Goal: Task Accomplishment & Management: Use online tool/utility

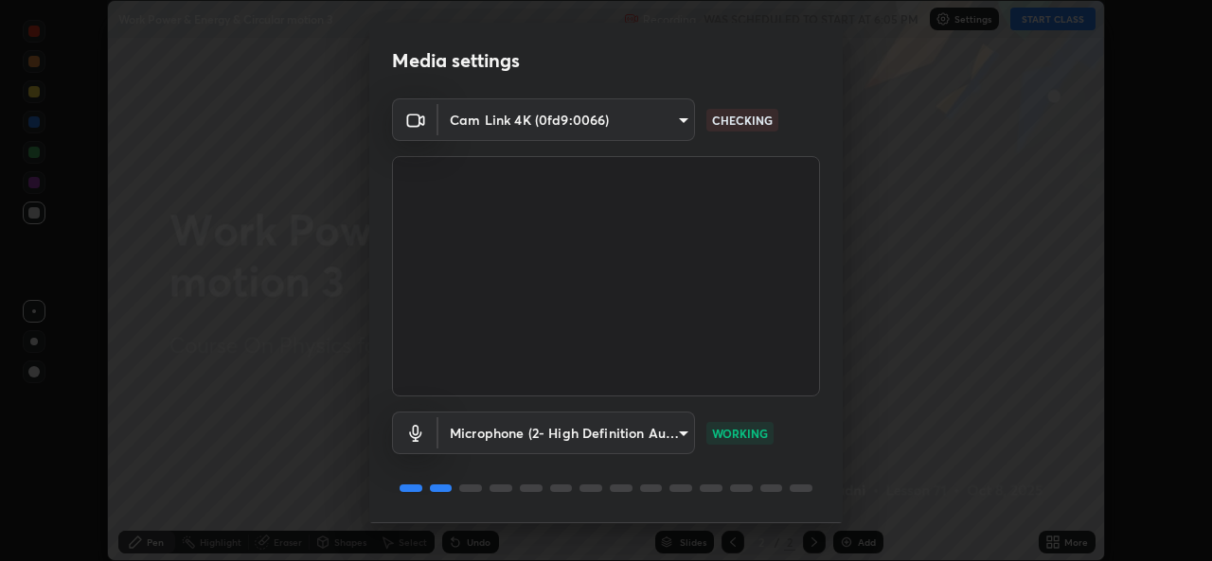
scroll to position [60, 0]
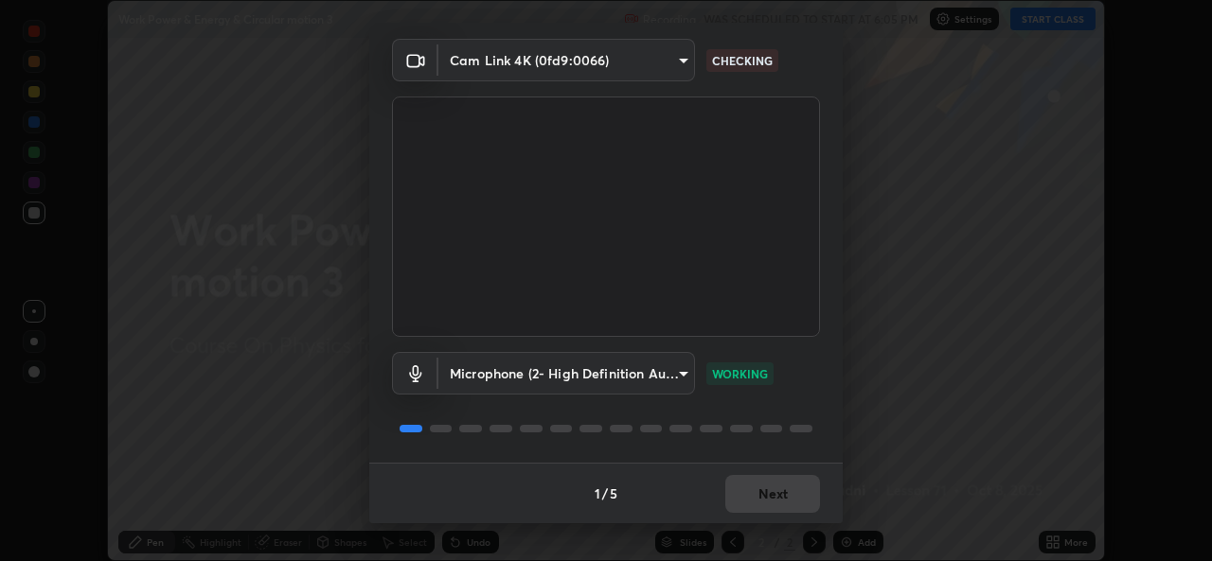
click at [755, 495] on div "1 / 5 Next" at bounding box center [605, 493] width 473 height 61
click at [752, 497] on div "1 / 5 Next" at bounding box center [605, 493] width 473 height 61
click at [759, 494] on div "1 / 5 Next" at bounding box center [605, 493] width 473 height 61
click at [761, 494] on button "Next" at bounding box center [772, 494] width 95 height 38
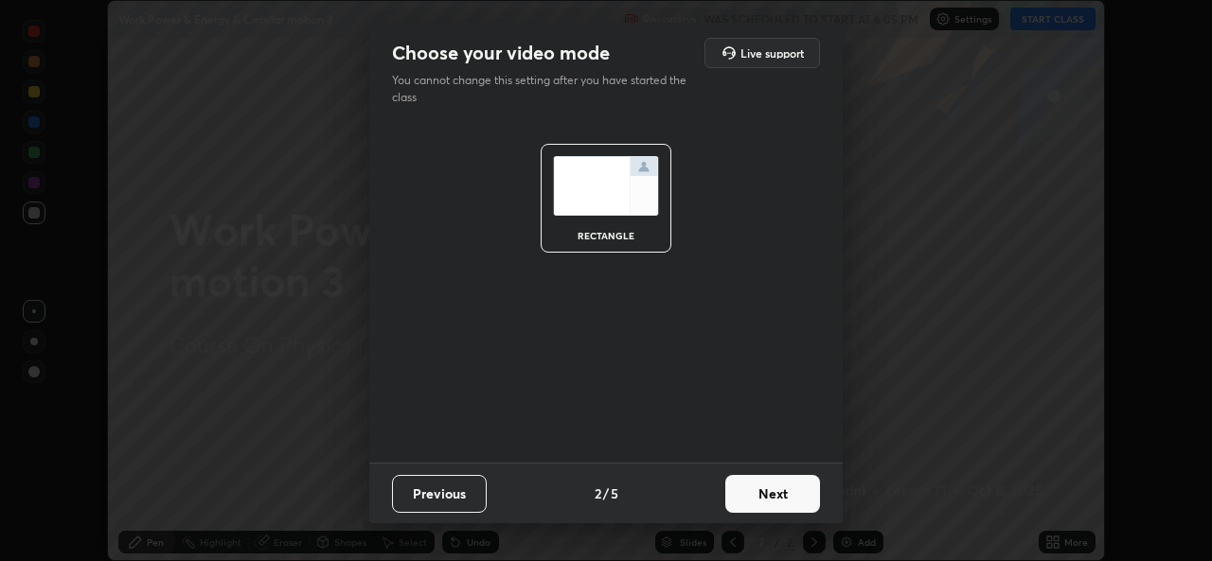
click at [759, 496] on button "Next" at bounding box center [772, 494] width 95 height 38
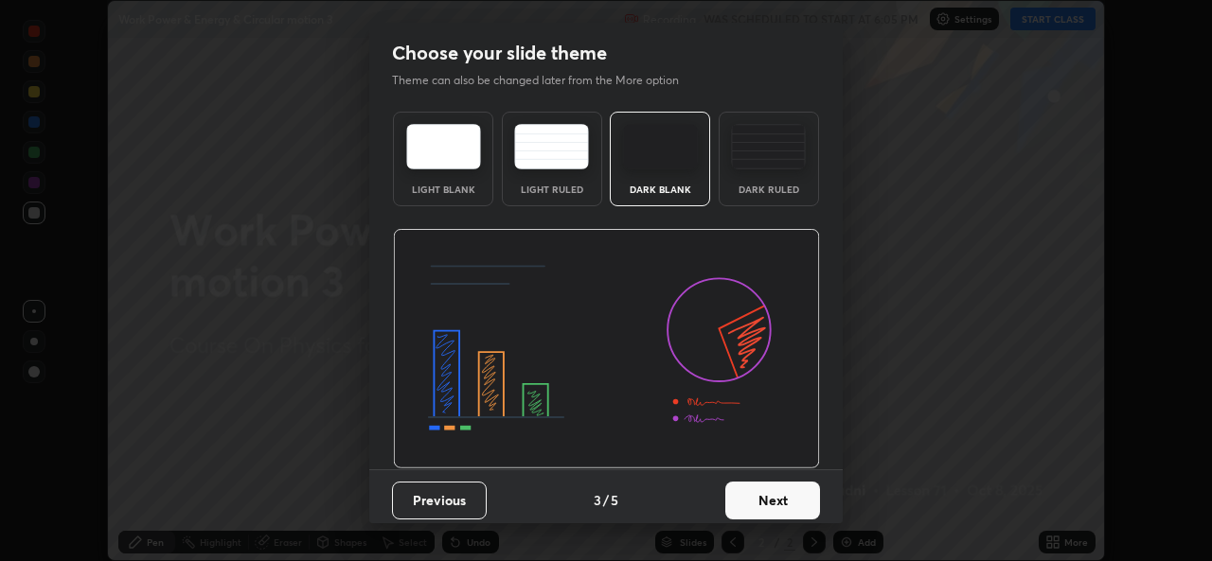
click at [749, 498] on button "Next" at bounding box center [772, 501] width 95 height 38
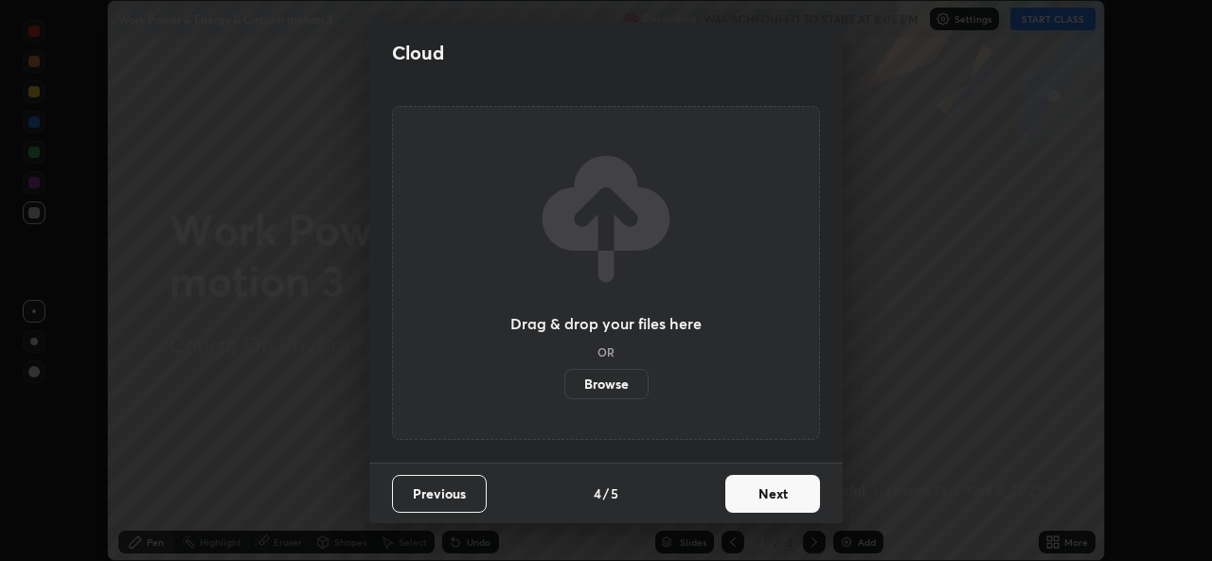
click at [757, 495] on button "Next" at bounding box center [772, 494] width 95 height 38
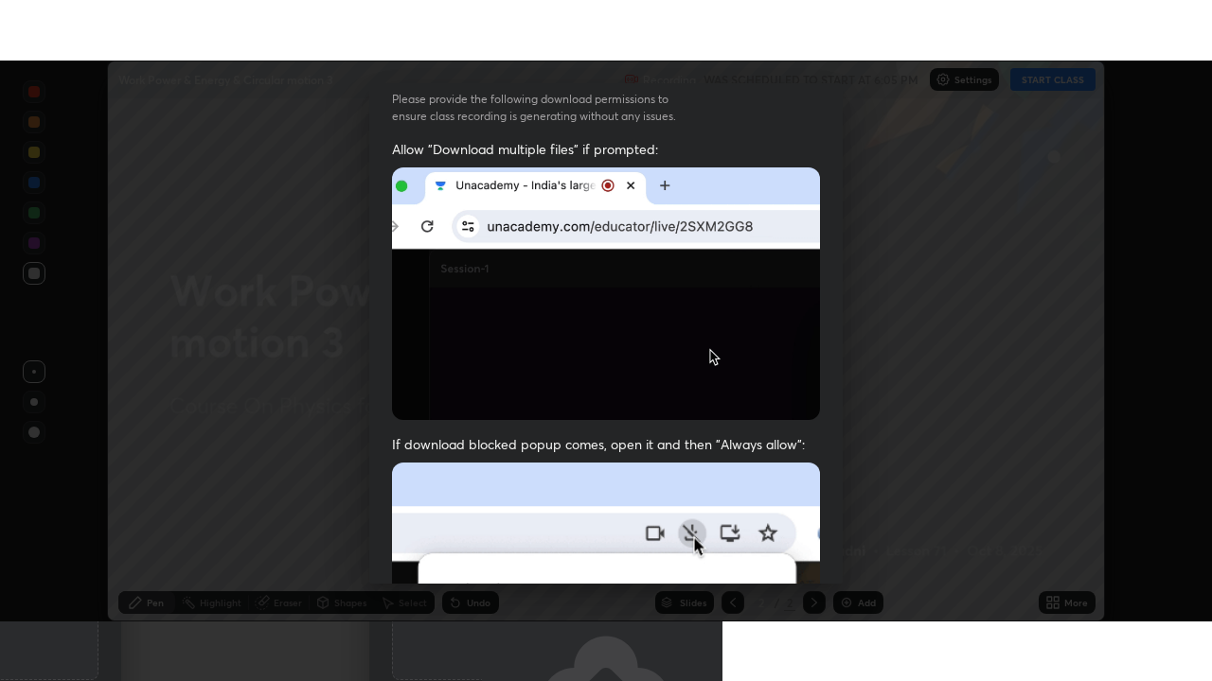
scroll to position [446, 0]
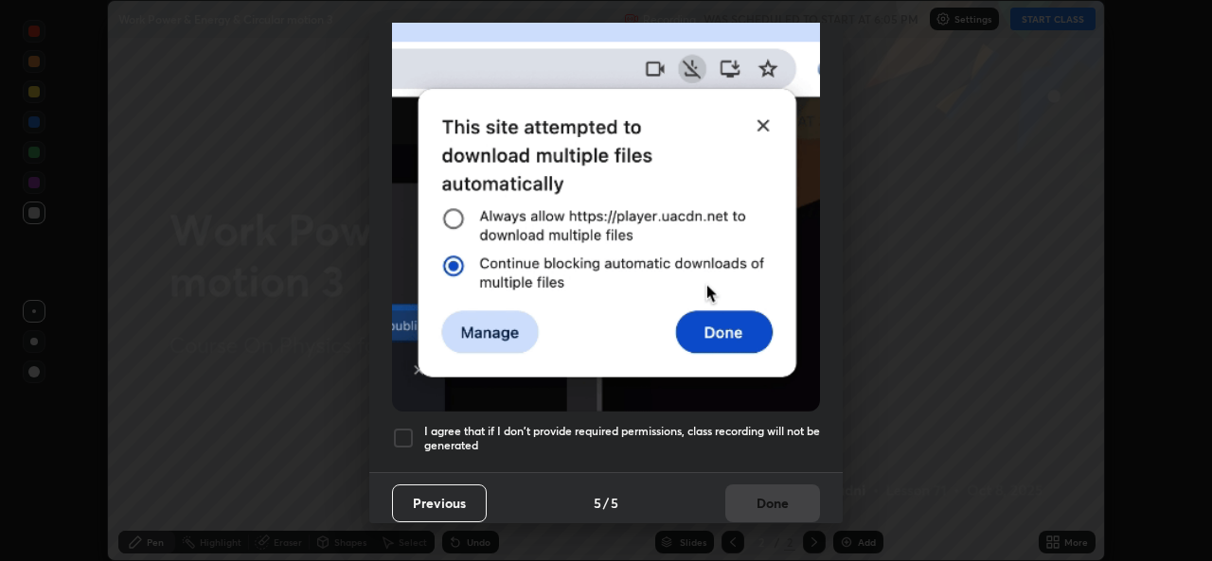
click at [413, 427] on div at bounding box center [403, 438] width 23 height 23
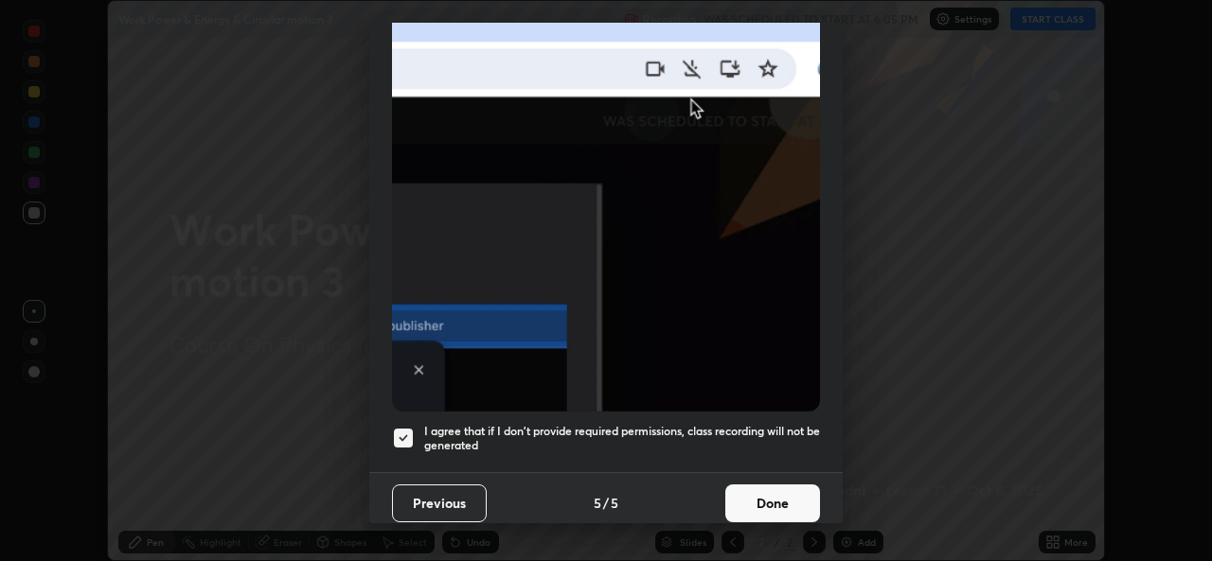
click at [743, 485] on button "Done" at bounding box center [772, 504] width 95 height 38
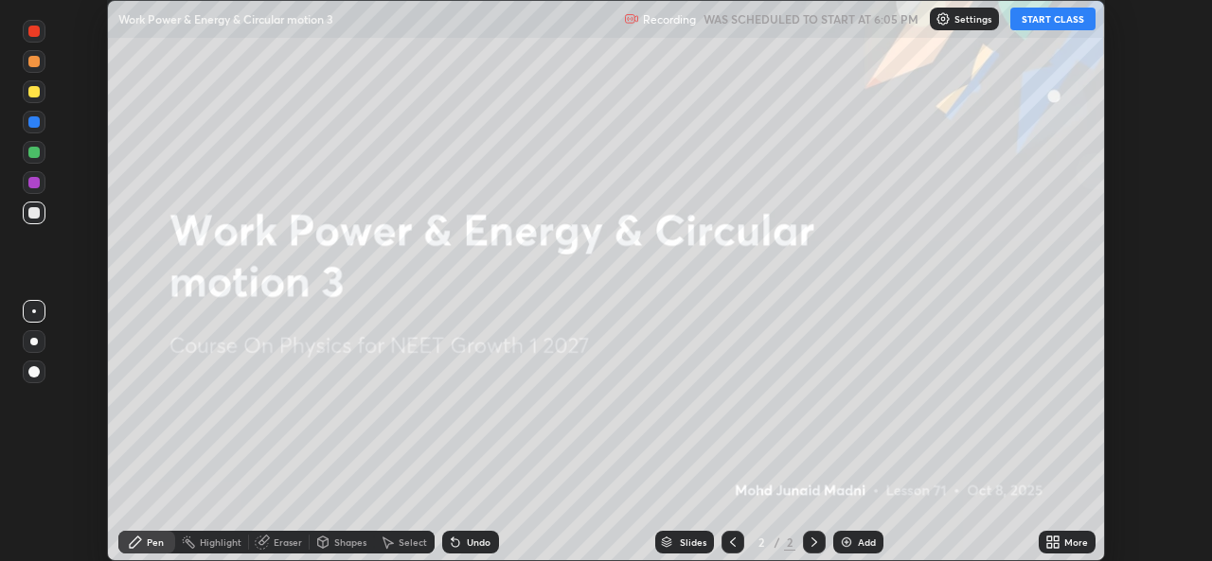
click at [1054, 540] on icon at bounding box center [1055, 539] width 5 height 5
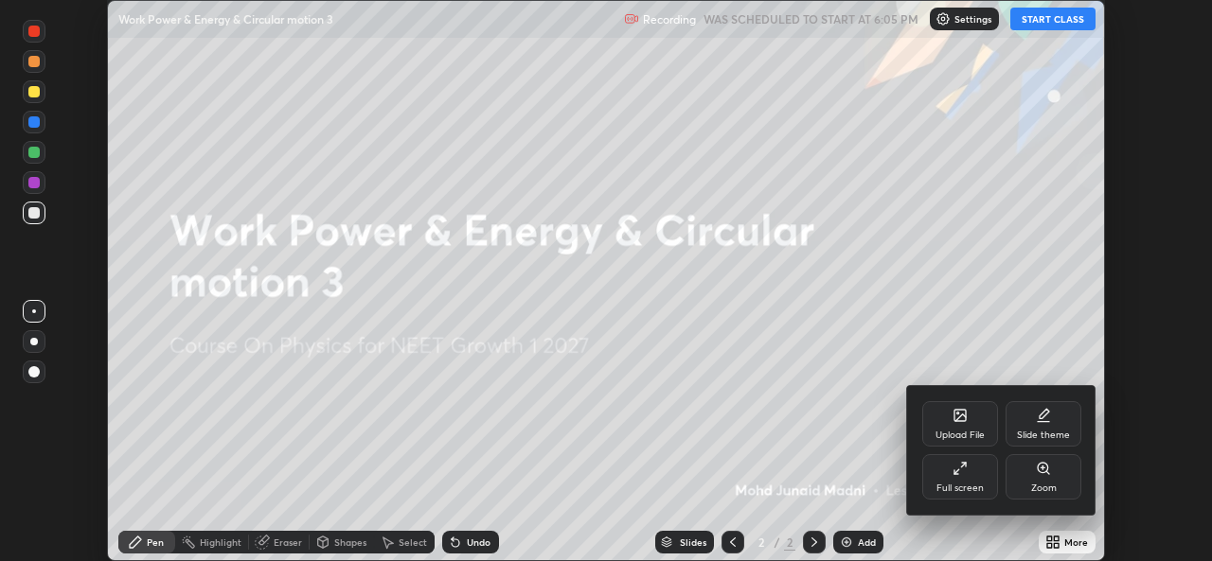
click at [948, 421] on div "Upload File" at bounding box center [960, 423] width 76 height 45
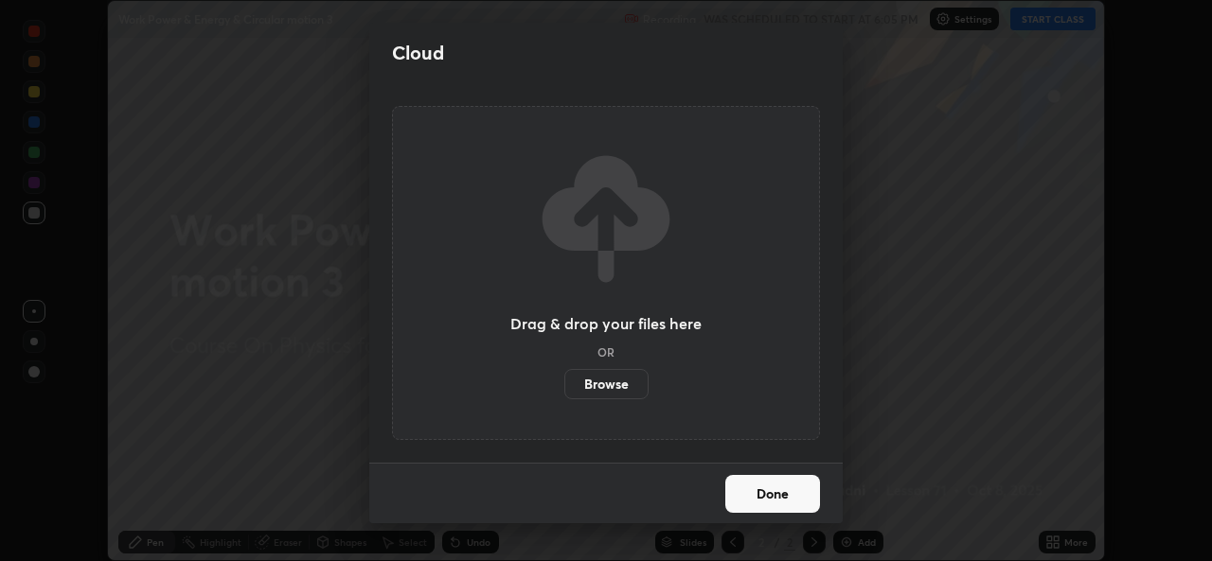
click at [602, 398] on label "Browse" at bounding box center [606, 384] width 84 height 30
click at [564, 398] on input "Browse" at bounding box center [564, 384] width 0 height 30
click at [590, 386] on label "Browse" at bounding box center [606, 384] width 84 height 30
click at [564, 386] on input "Browse" at bounding box center [564, 384] width 0 height 30
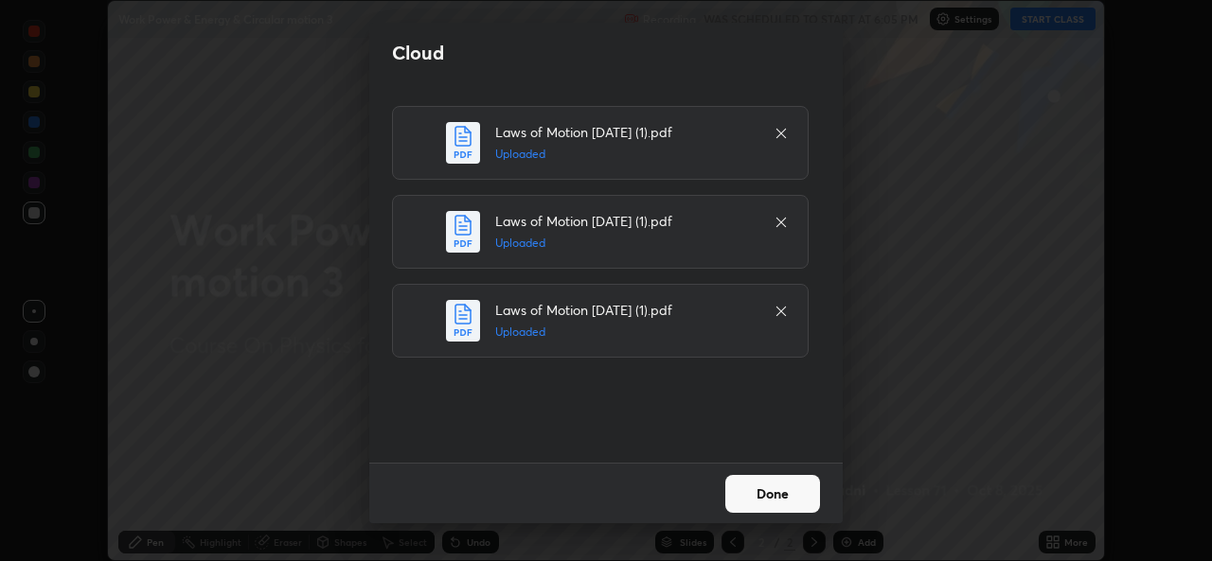
click at [759, 500] on button "Done" at bounding box center [772, 494] width 95 height 38
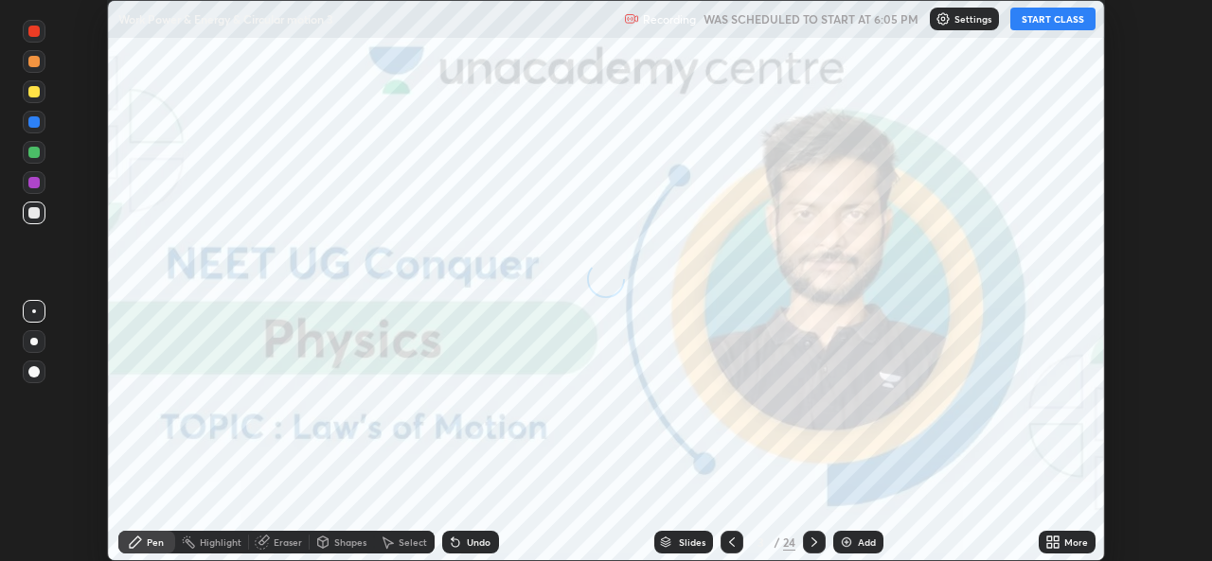
click at [1054, 538] on icon at bounding box center [1055, 539] width 5 height 5
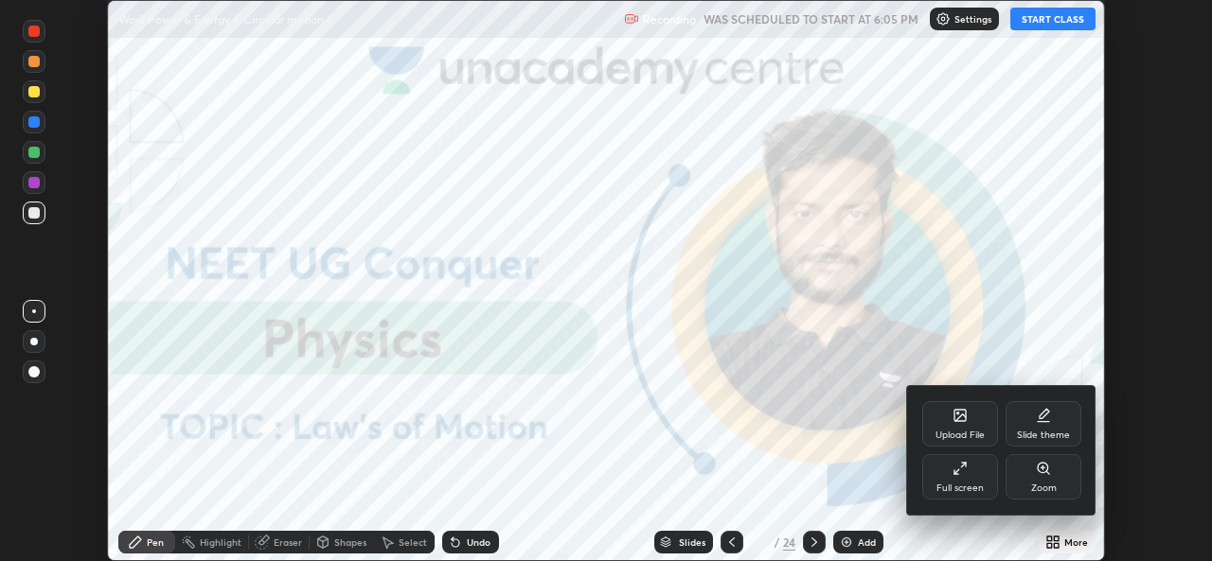
click at [966, 484] on div "Full screen" at bounding box center [959, 488] width 47 height 9
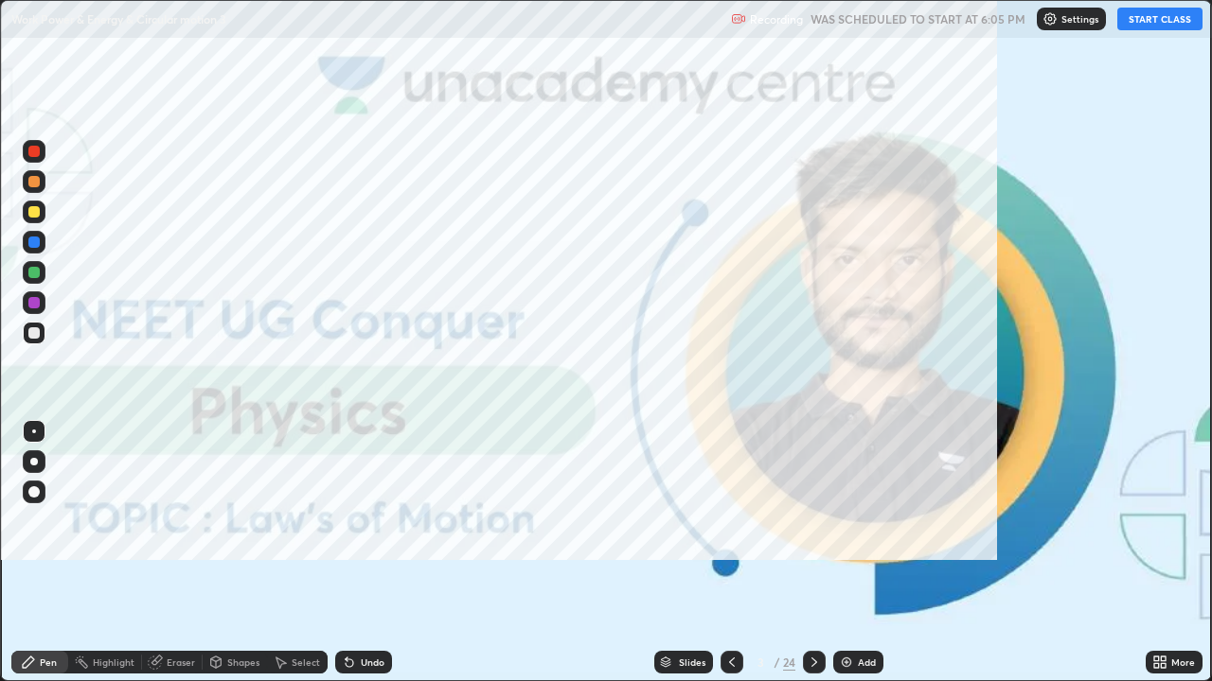
scroll to position [681, 1212]
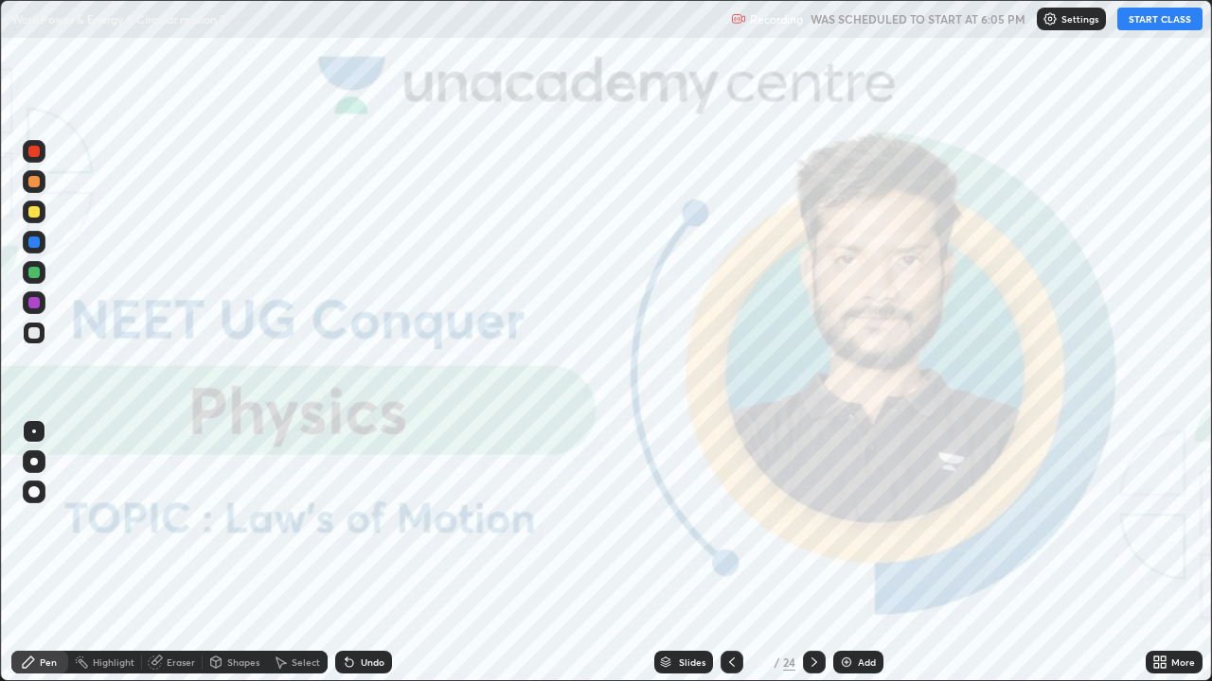
click at [1160, 18] on button "START CLASS" at bounding box center [1159, 19] width 85 height 23
click at [846, 560] on img at bounding box center [846, 662] width 15 height 15
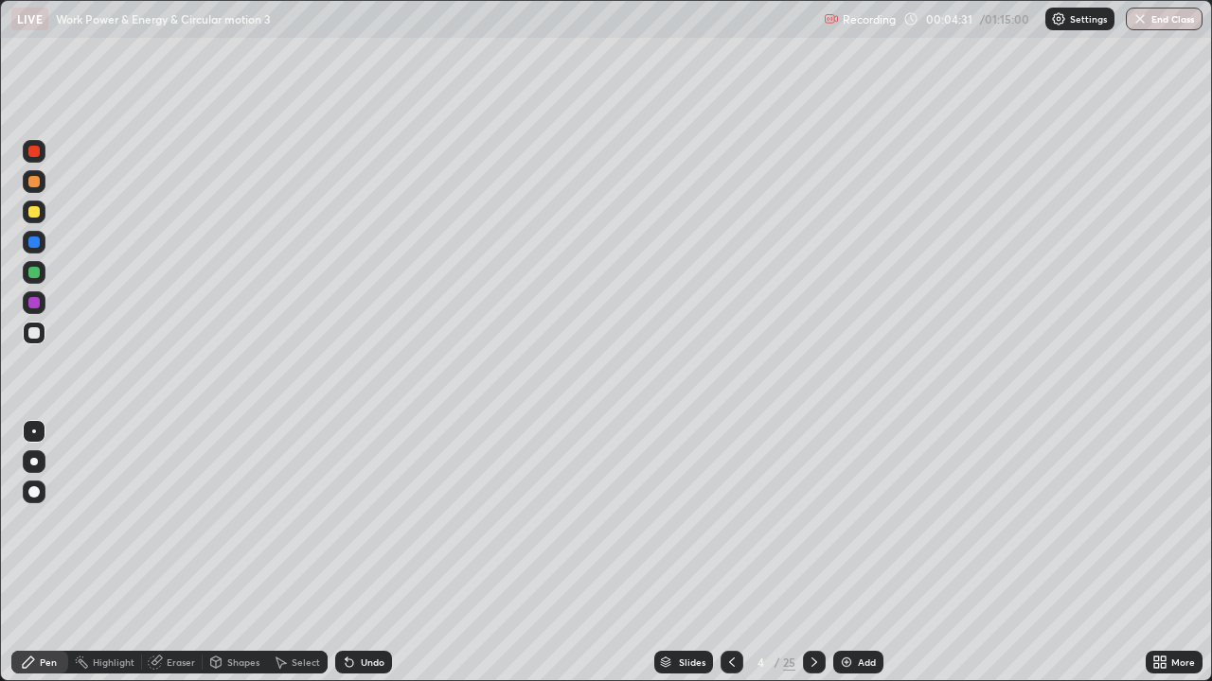
click at [31, 177] on div at bounding box center [33, 181] width 11 height 11
click at [35, 467] on div at bounding box center [34, 462] width 23 height 23
click at [33, 329] on div at bounding box center [33, 332] width 11 height 11
click at [29, 213] on div at bounding box center [33, 211] width 11 height 11
click at [31, 275] on div at bounding box center [33, 272] width 11 height 11
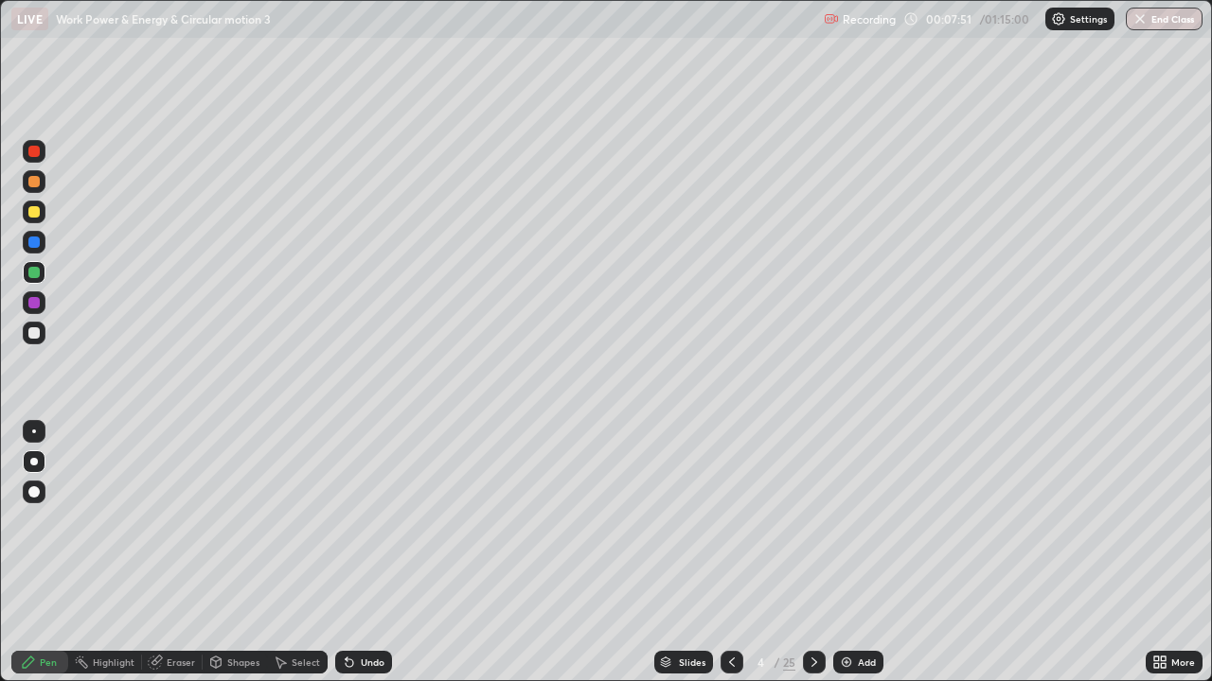
click at [36, 308] on div at bounding box center [33, 302] width 11 height 11
click at [36, 330] on div at bounding box center [33, 332] width 11 height 11
click at [843, 560] on img at bounding box center [846, 662] width 15 height 15
click at [31, 211] on div at bounding box center [33, 211] width 11 height 11
click at [171, 560] on div "Eraser" at bounding box center [172, 662] width 61 height 23
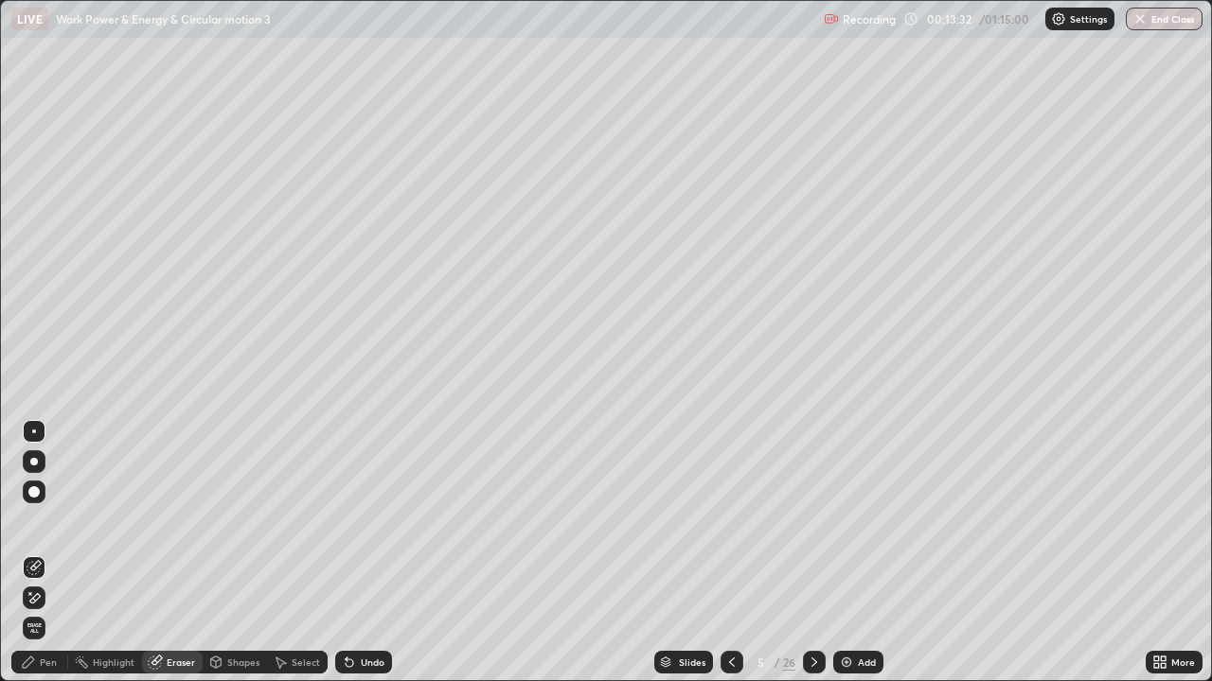
click at [40, 560] on div "Pen" at bounding box center [39, 662] width 57 height 23
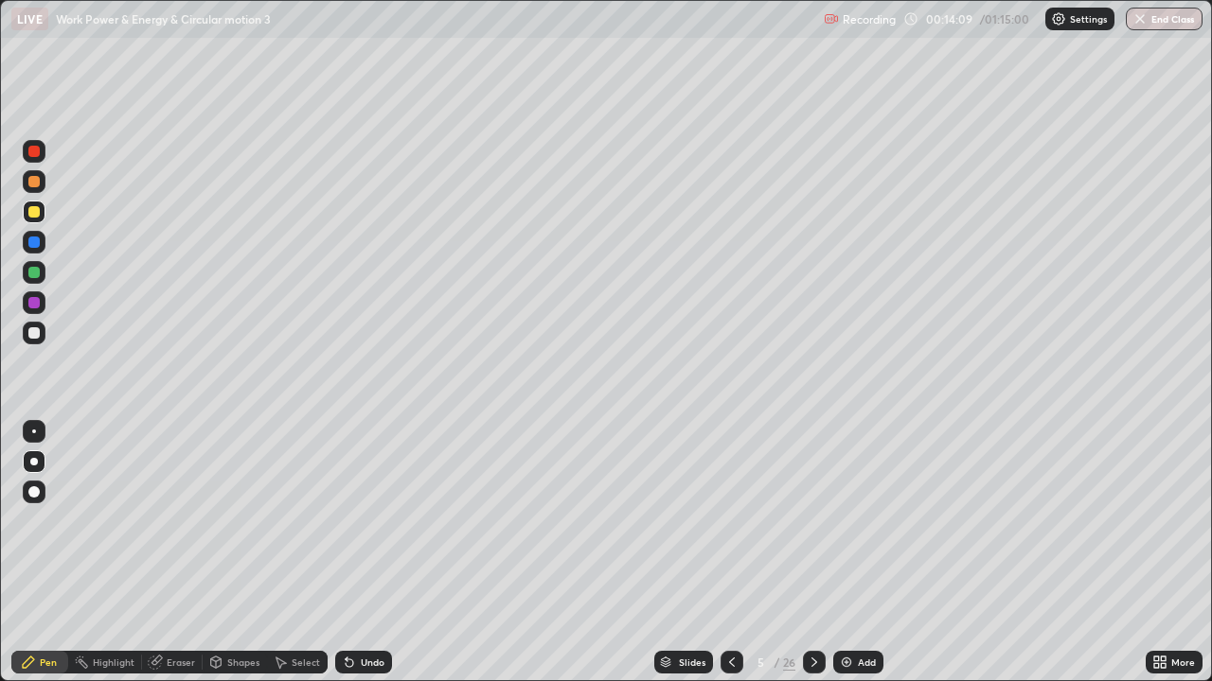
click at [169, 560] on div "Eraser" at bounding box center [181, 662] width 28 height 9
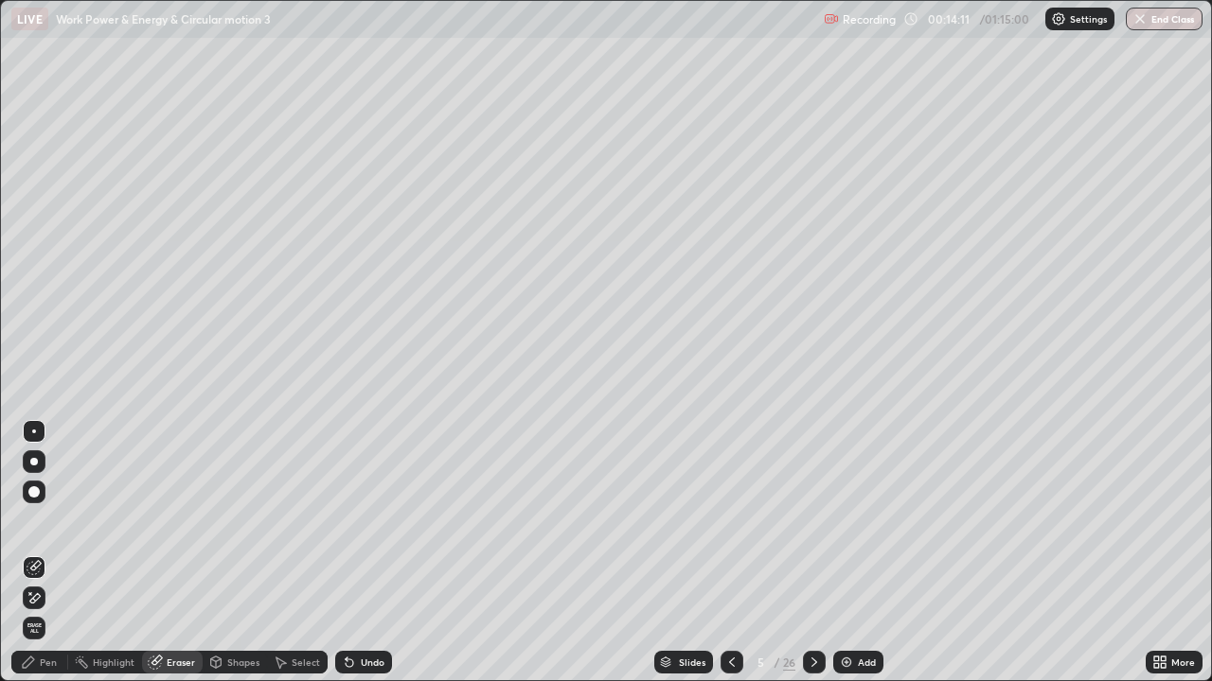
click at [43, 560] on div "Pen" at bounding box center [48, 662] width 17 height 9
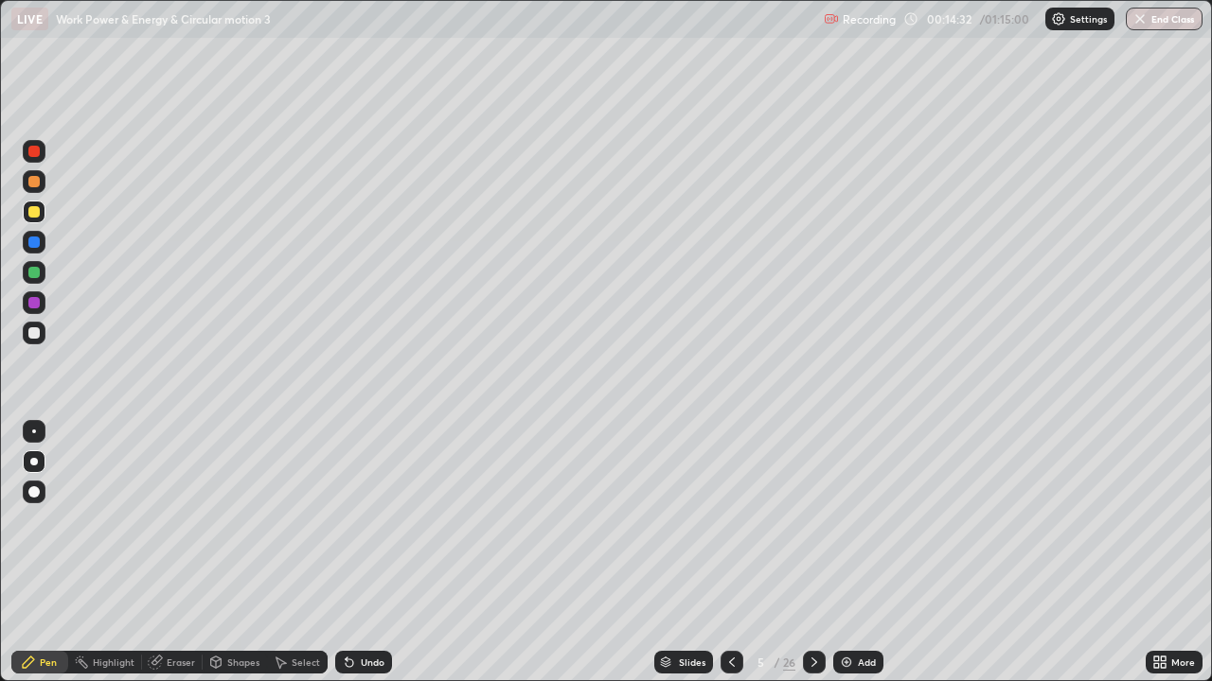
click at [33, 150] on div at bounding box center [33, 151] width 11 height 11
click at [729, 560] on icon at bounding box center [731, 662] width 15 height 15
click at [815, 560] on icon at bounding box center [813, 662] width 15 height 15
click at [36, 328] on div at bounding box center [33, 332] width 11 height 11
click at [729, 560] on icon at bounding box center [731, 662] width 15 height 15
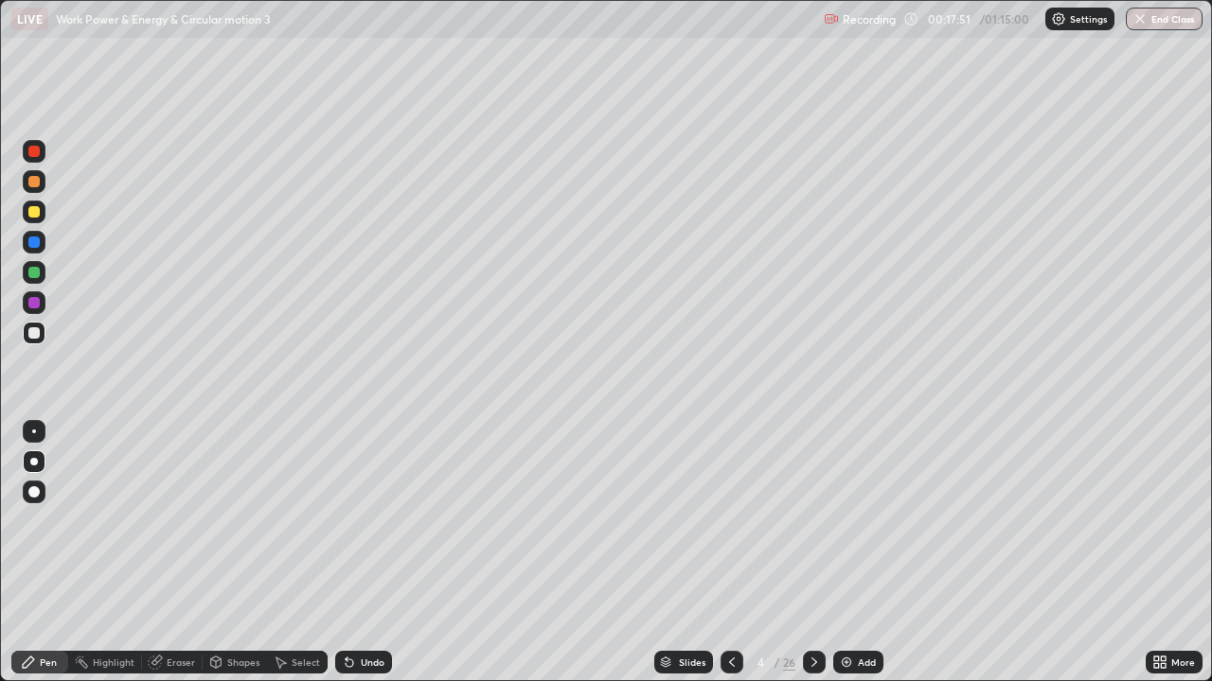
click at [812, 560] on icon at bounding box center [813, 662] width 15 height 15
click at [729, 560] on icon at bounding box center [731, 662] width 15 height 15
click at [814, 560] on icon at bounding box center [813, 662] width 15 height 15
click at [720, 560] on div at bounding box center [731, 662] width 23 height 23
click at [813, 560] on icon at bounding box center [814, 662] width 6 height 9
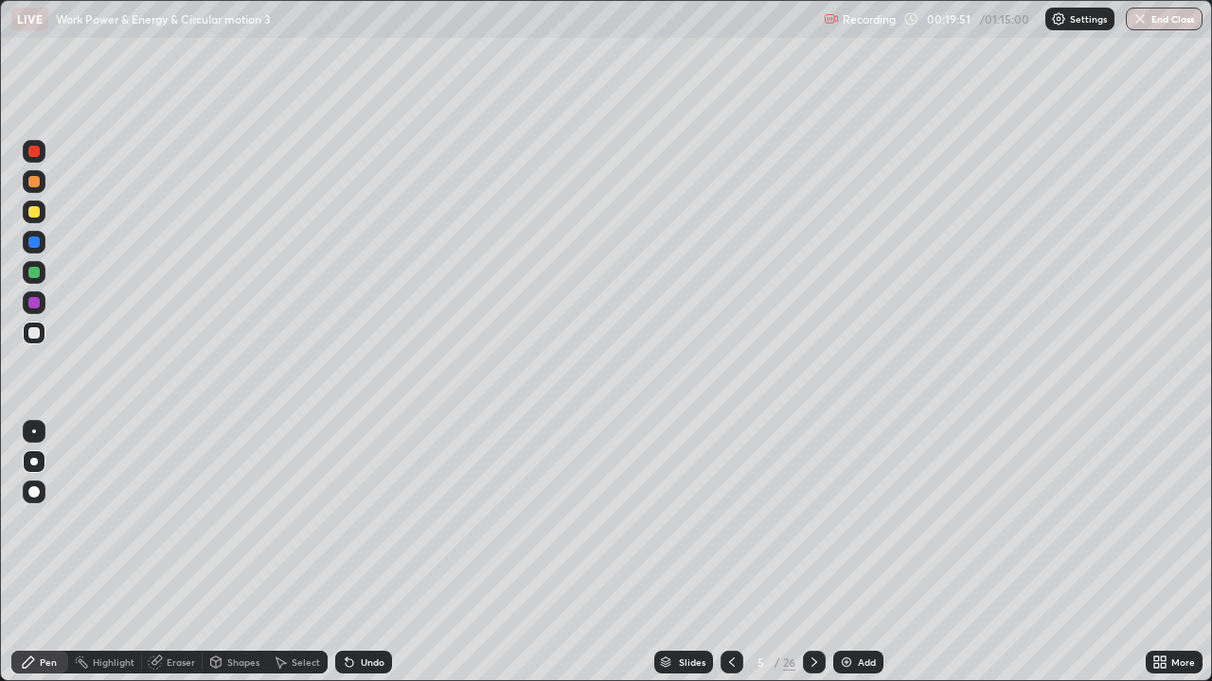
click at [730, 560] on icon at bounding box center [731, 662] width 15 height 15
click at [811, 560] on icon at bounding box center [814, 662] width 6 height 9
click at [728, 560] on icon at bounding box center [731, 662] width 15 height 15
click at [810, 560] on icon at bounding box center [813, 662] width 15 height 15
click at [683, 560] on div "Slides" at bounding box center [692, 662] width 27 height 9
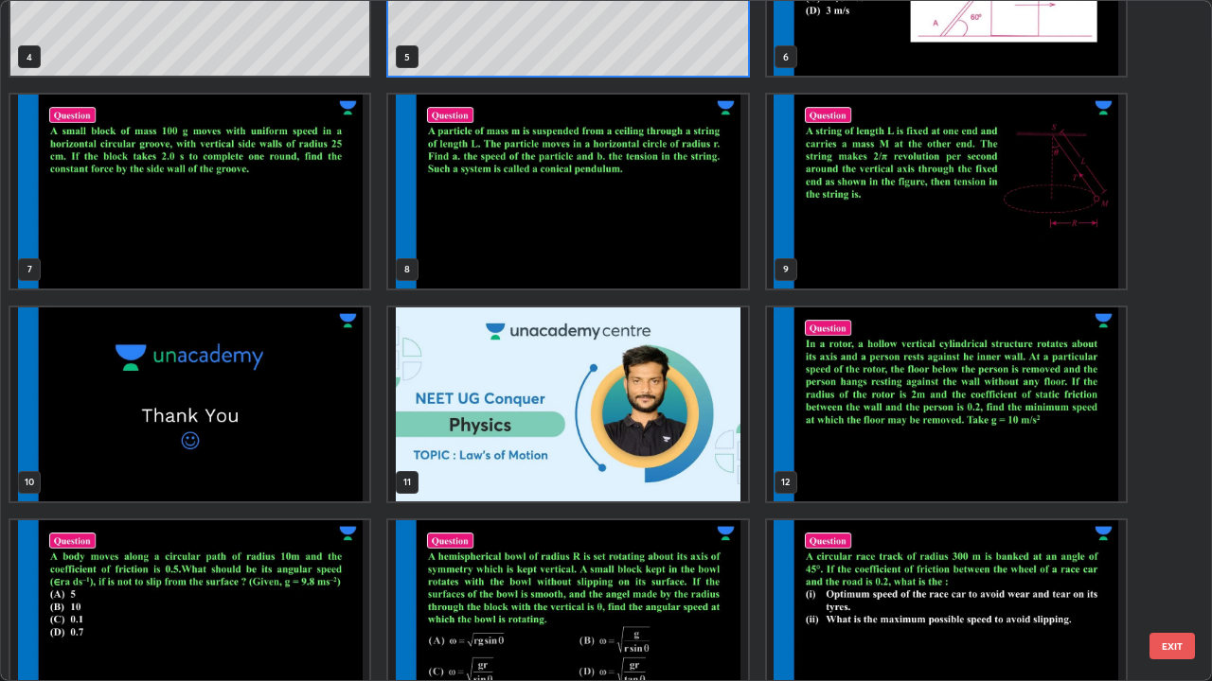
scroll to position [353, 0]
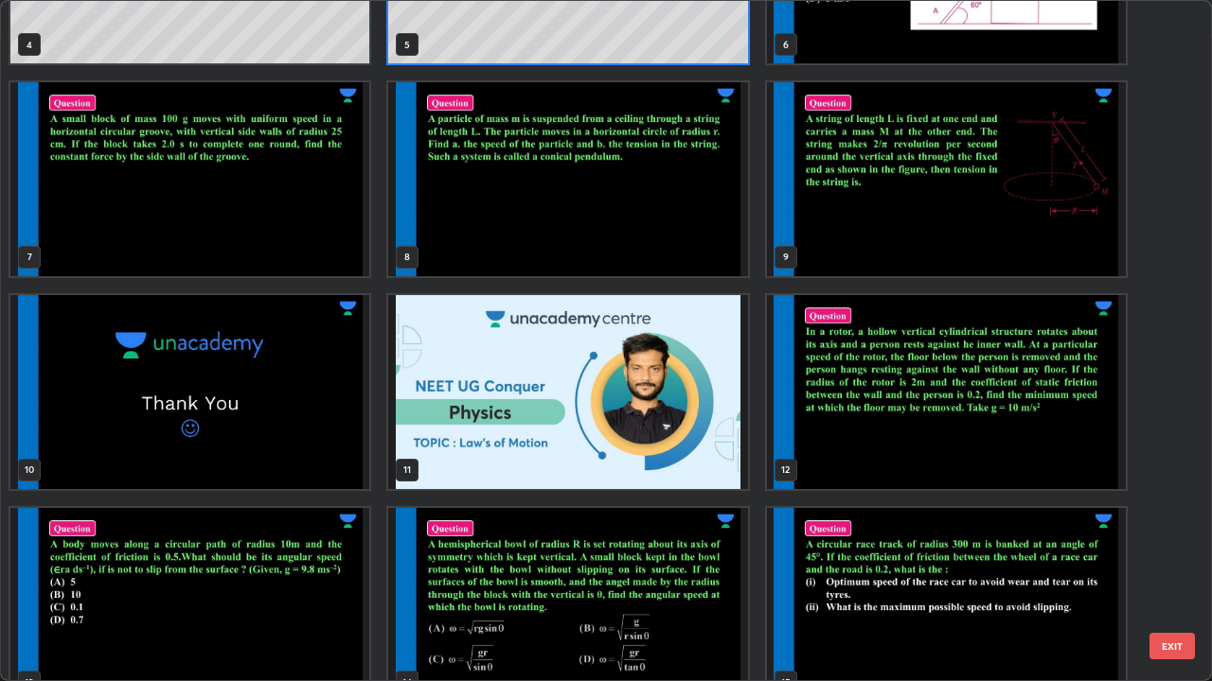
click at [859, 448] on img "grid" at bounding box center [946, 392] width 359 height 194
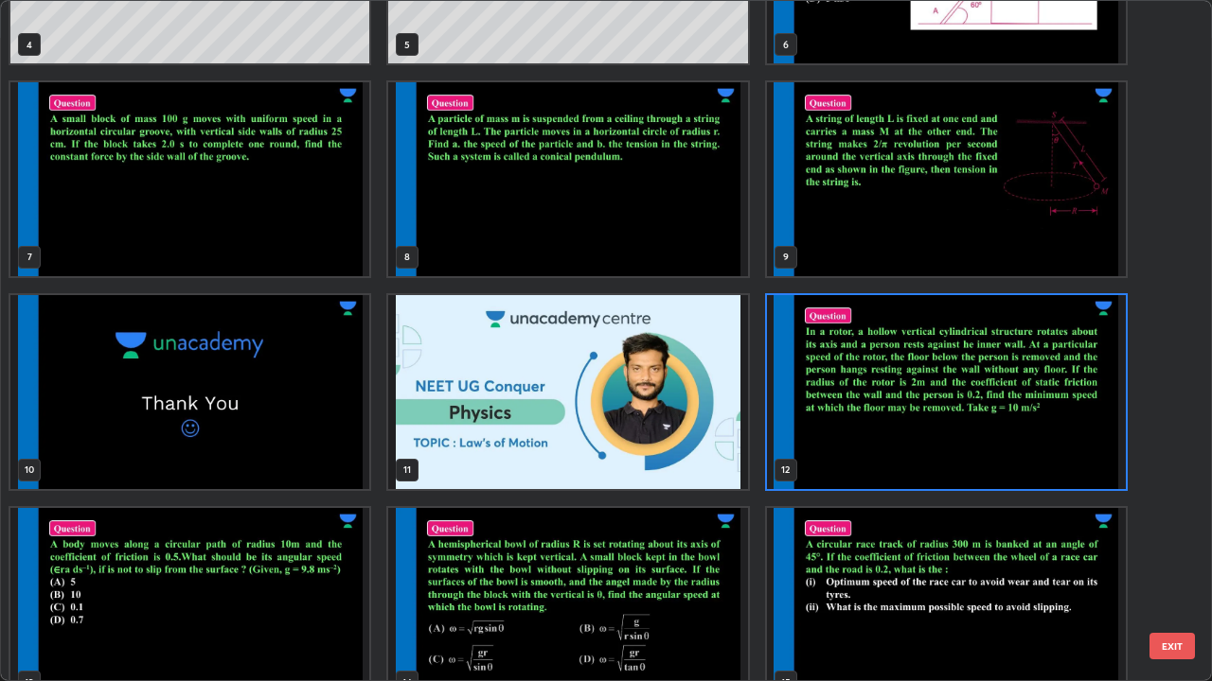
click at [860, 451] on img "grid" at bounding box center [946, 392] width 359 height 194
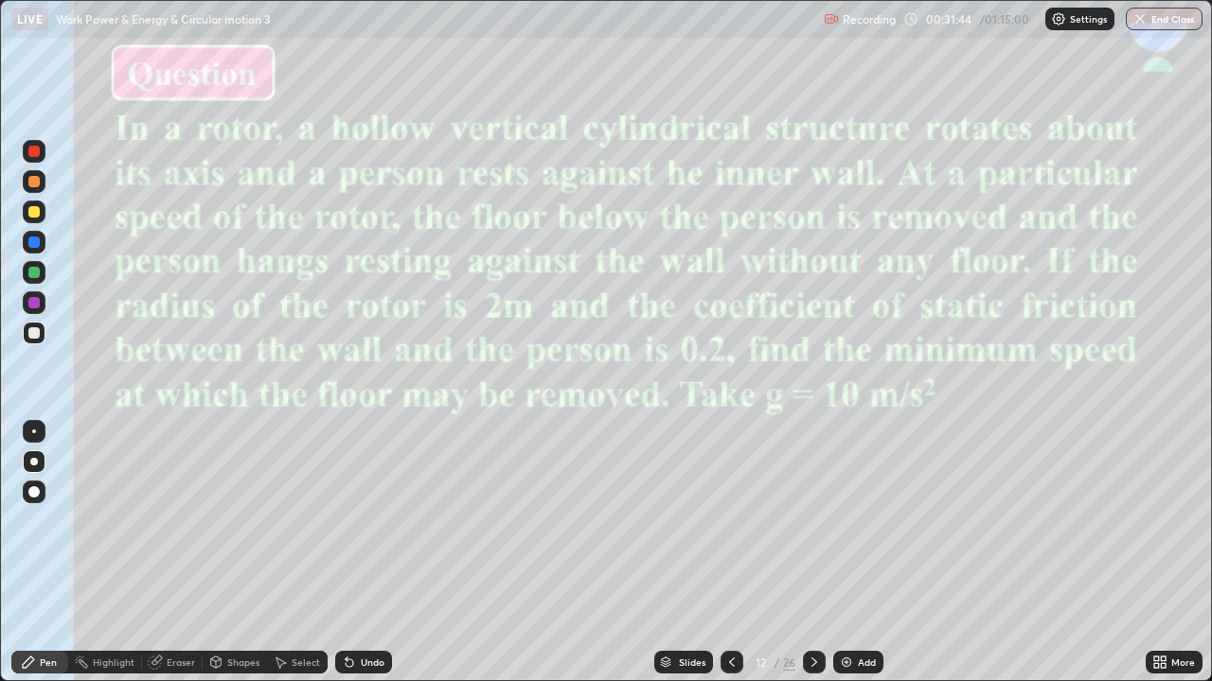
click at [676, 560] on div "Slides" at bounding box center [683, 662] width 59 height 23
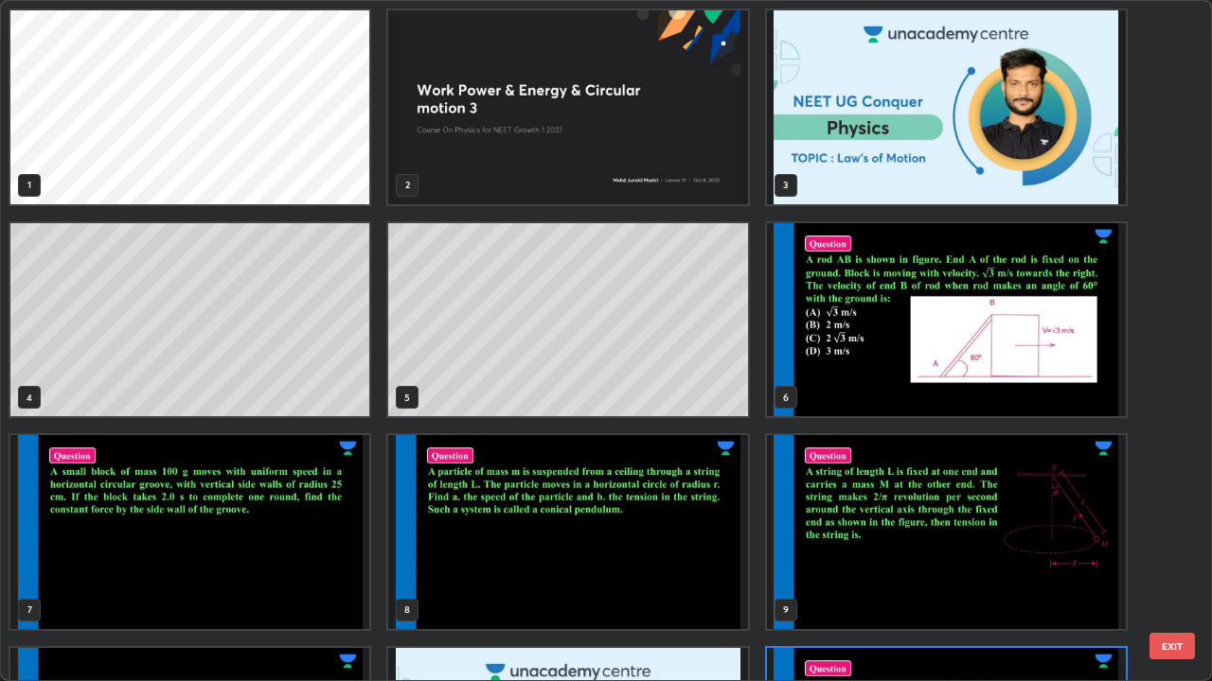
scroll to position [674, 1200]
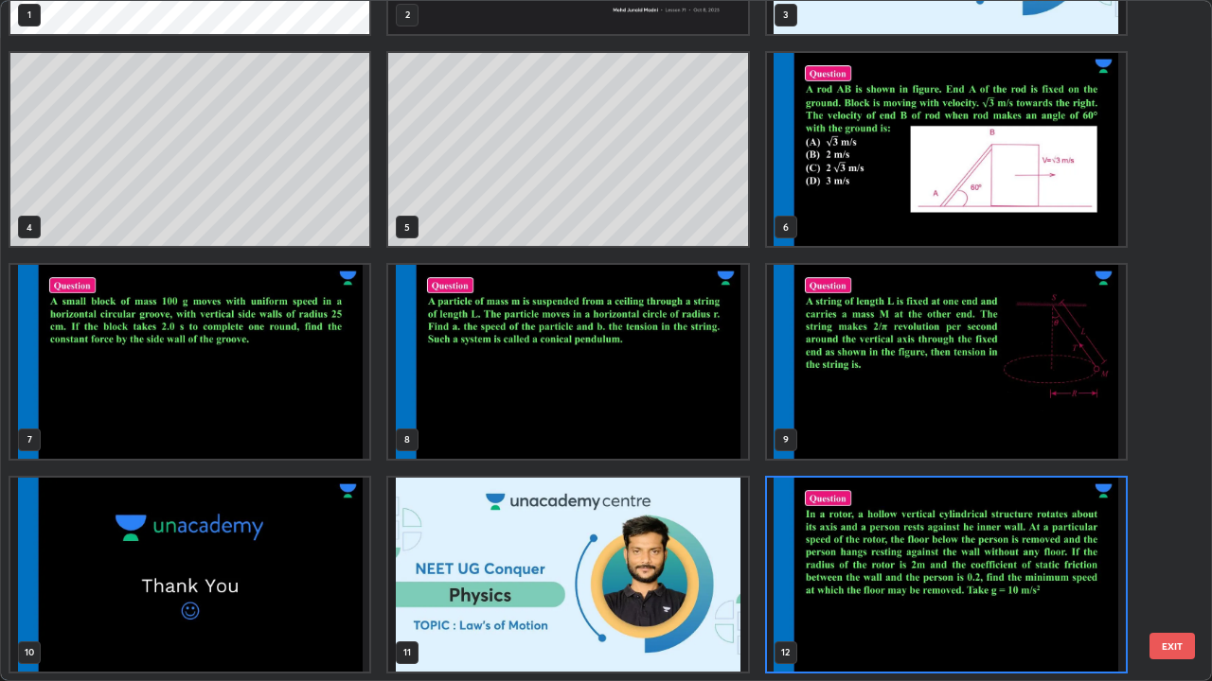
click at [848, 560] on img "grid" at bounding box center [946, 575] width 359 height 194
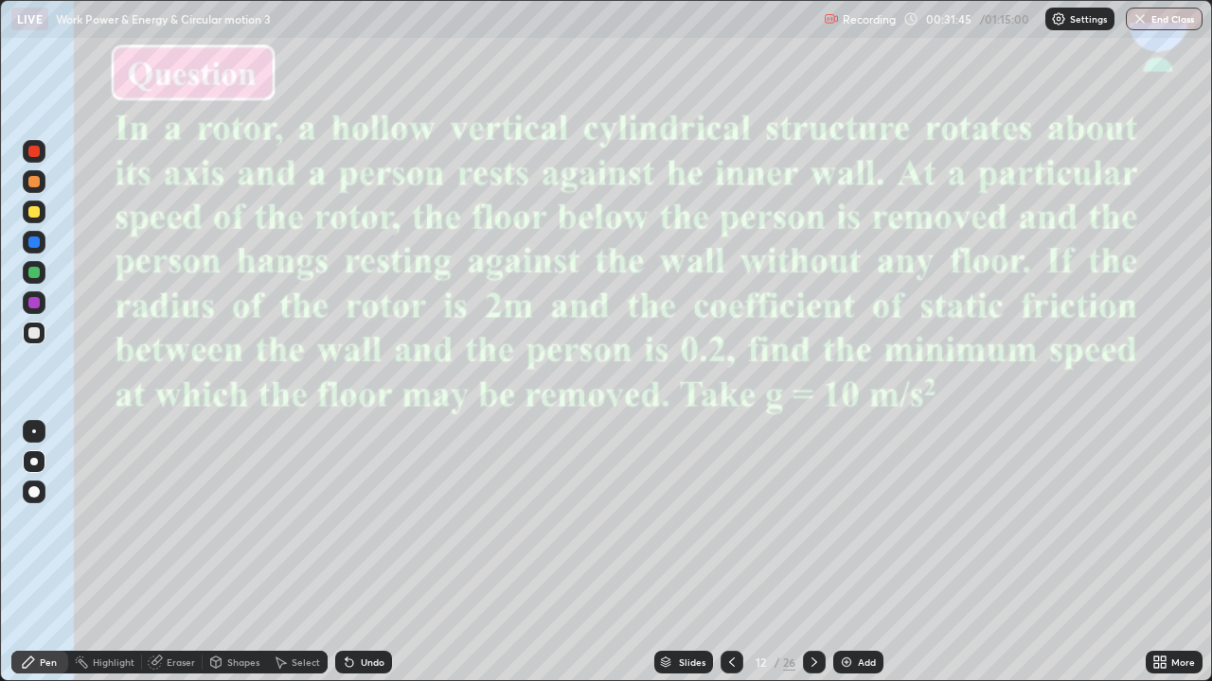
click at [845, 560] on img "grid" at bounding box center [946, 575] width 359 height 194
click at [680, 560] on div "Slides" at bounding box center [692, 662] width 27 height 9
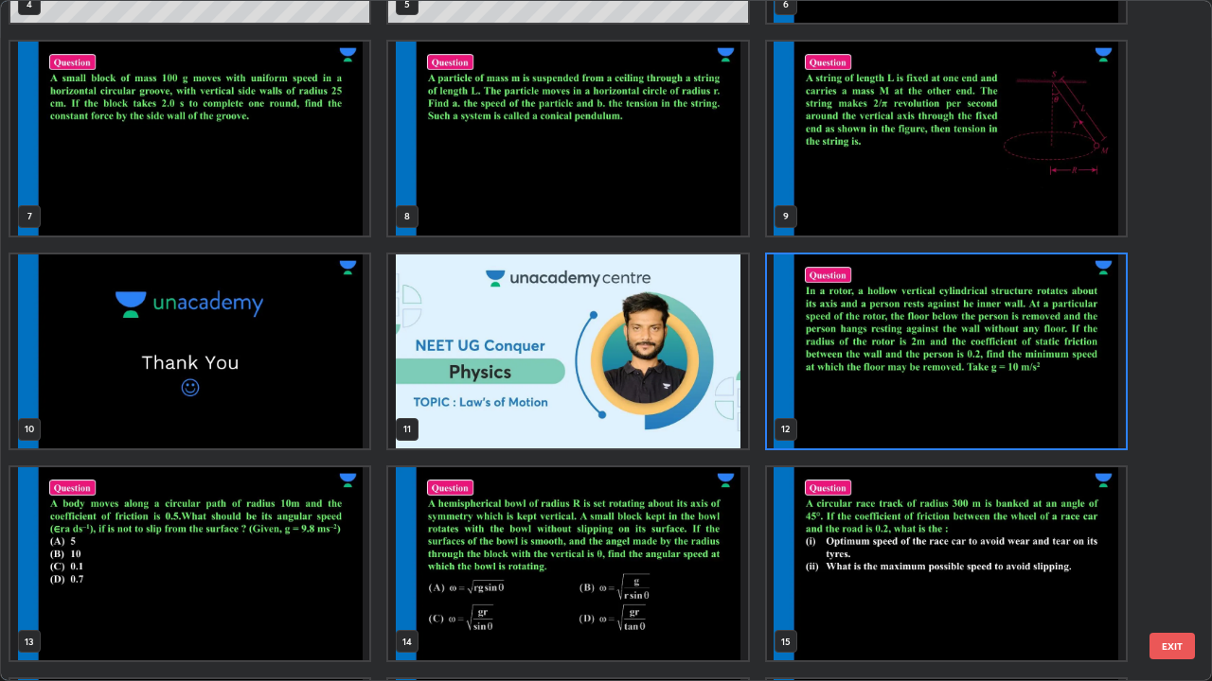
scroll to position [402, 0]
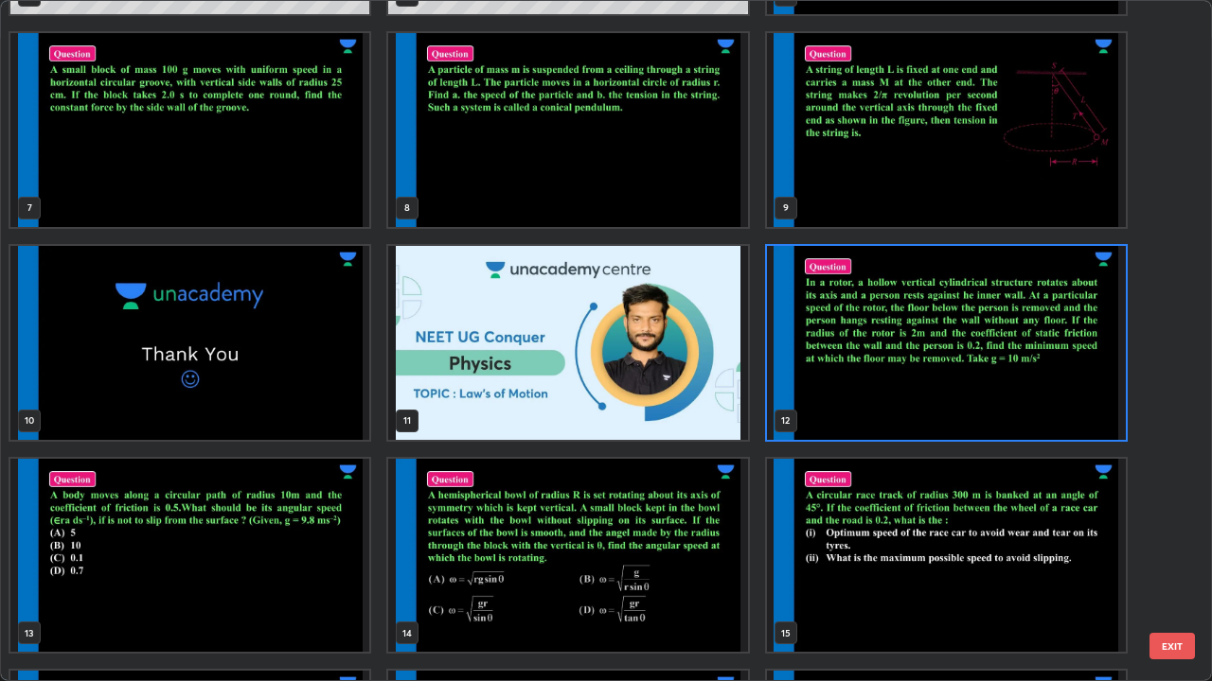
click at [309, 560] on img "grid" at bounding box center [189, 556] width 359 height 194
click at [310, 560] on img "grid" at bounding box center [189, 556] width 359 height 194
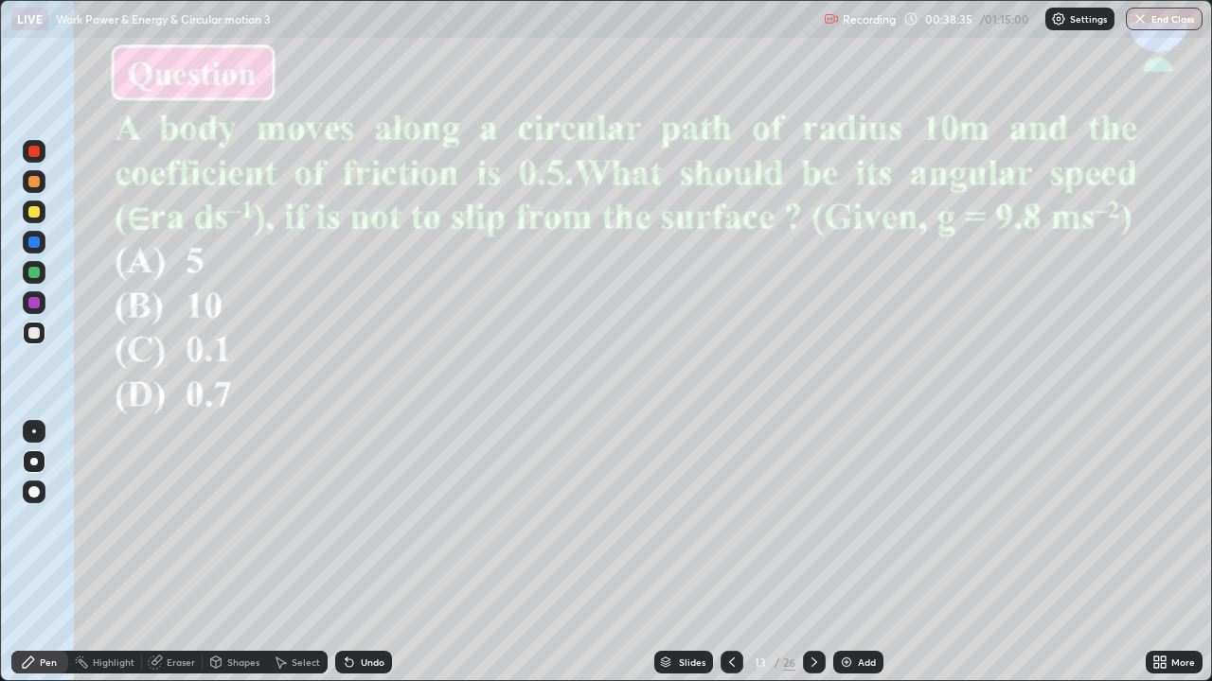
click at [683, 560] on div "Slides" at bounding box center [692, 662] width 27 height 9
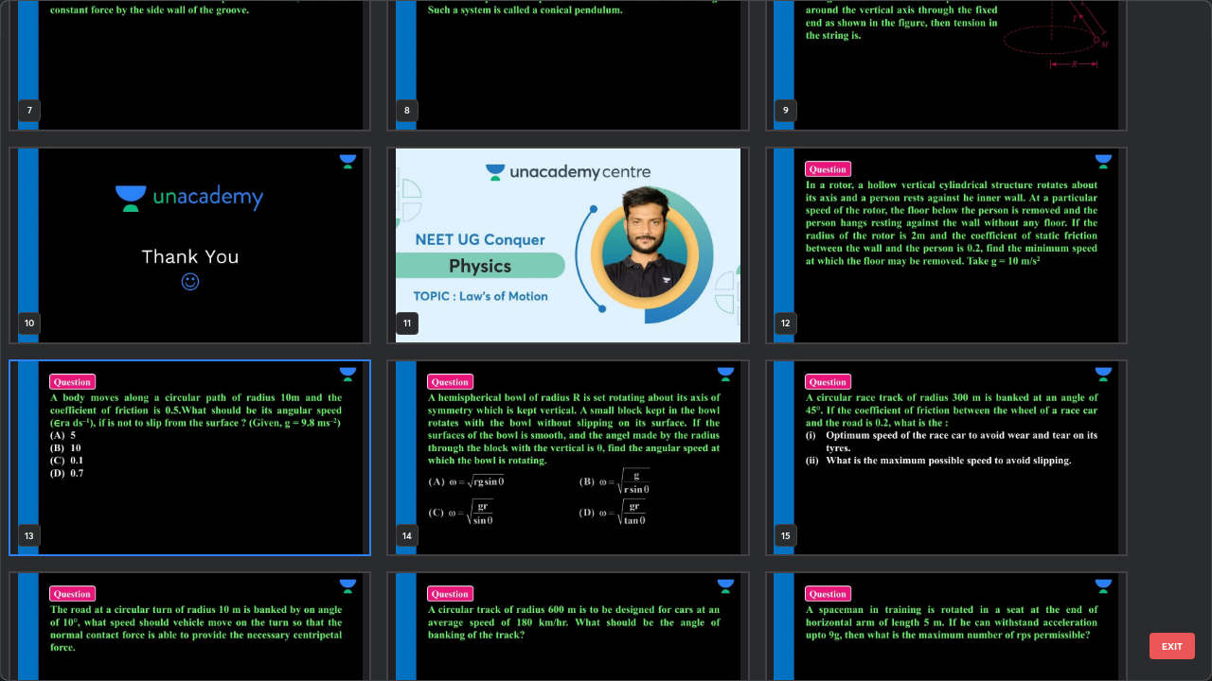
scroll to position [502, 0]
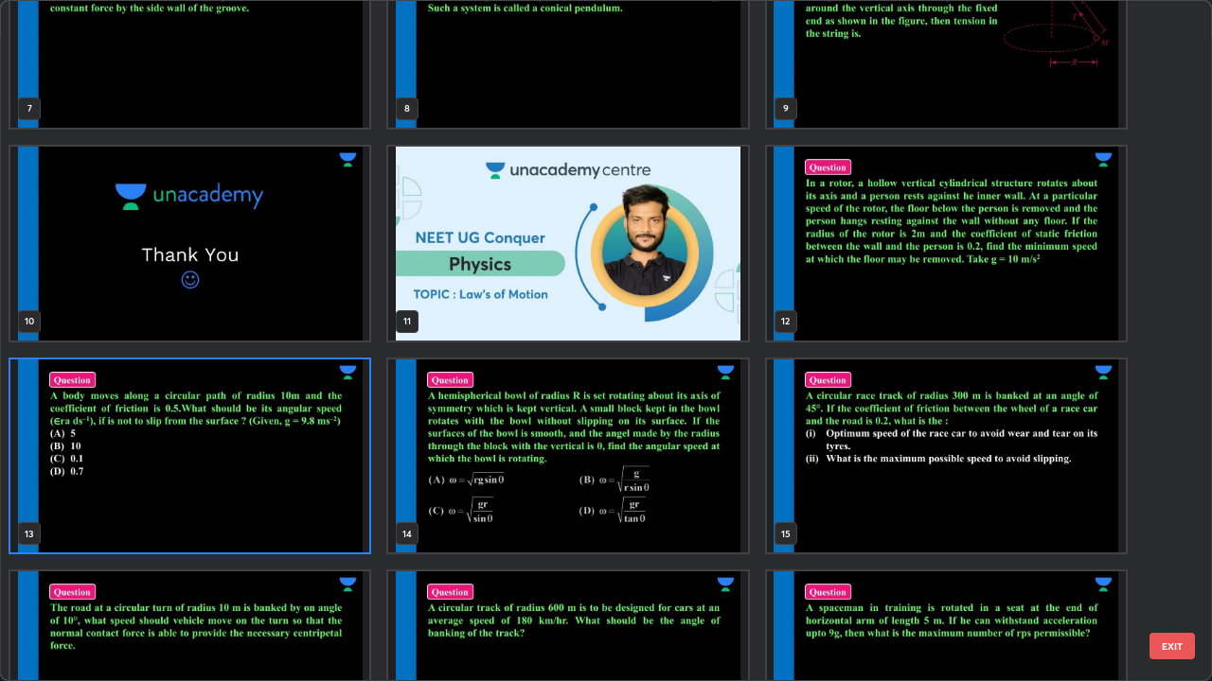
click at [677, 504] on img "grid" at bounding box center [567, 457] width 359 height 194
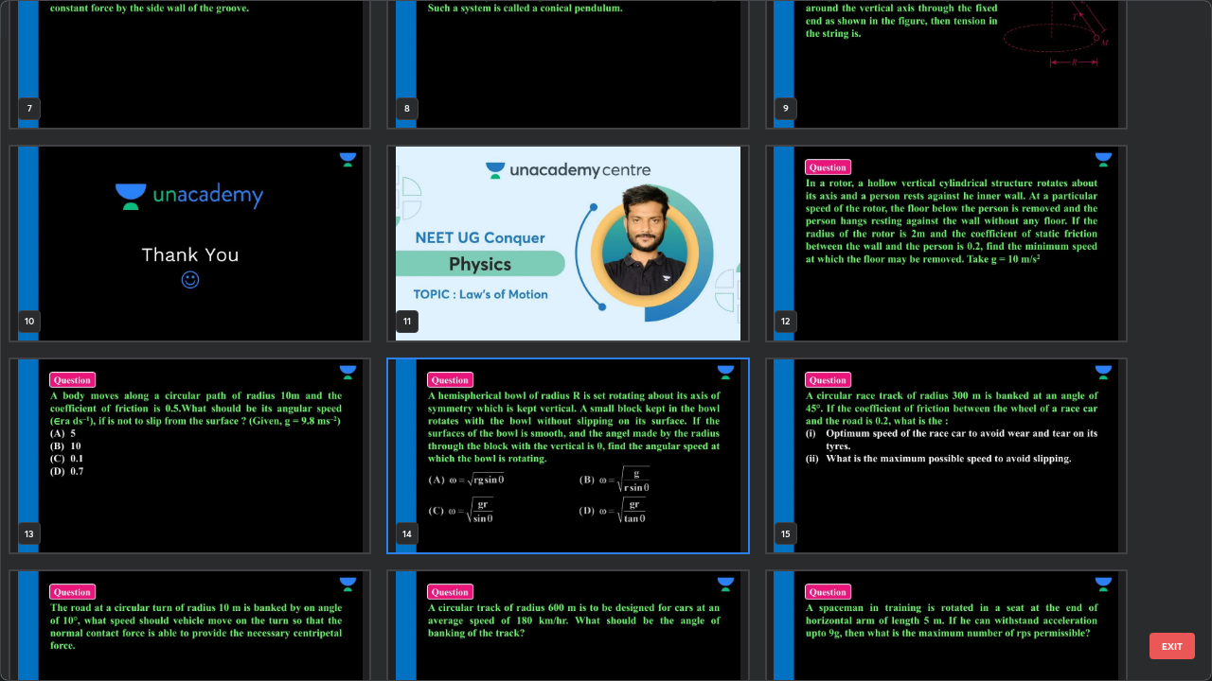
click at [678, 508] on img "grid" at bounding box center [567, 457] width 359 height 194
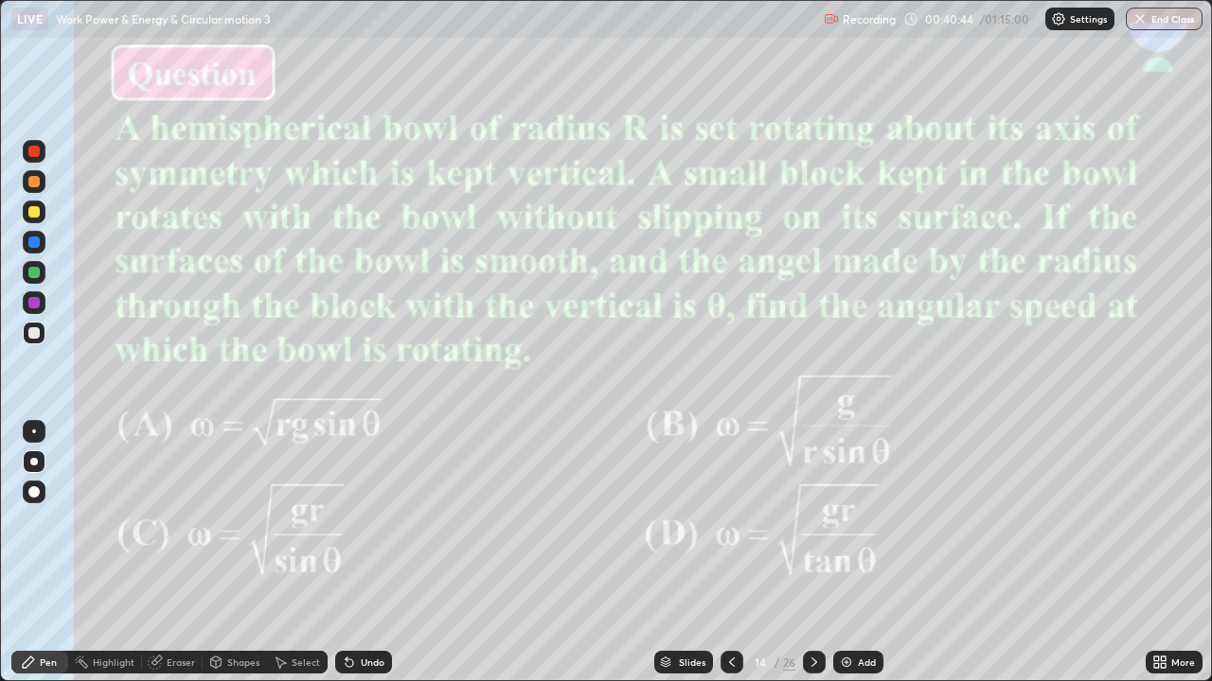
click at [845, 560] on img at bounding box center [846, 662] width 15 height 15
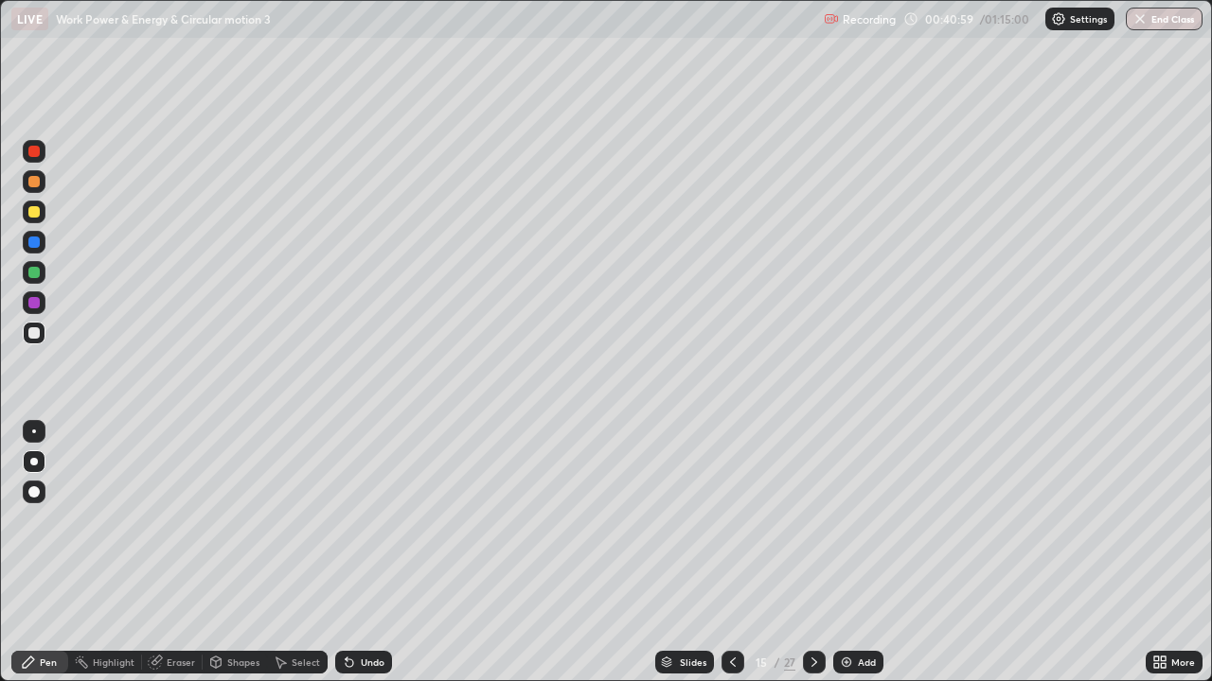
click at [35, 210] on div at bounding box center [33, 211] width 11 height 11
click at [39, 273] on div at bounding box center [33, 272] width 11 height 11
click at [728, 560] on icon at bounding box center [732, 662] width 15 height 15
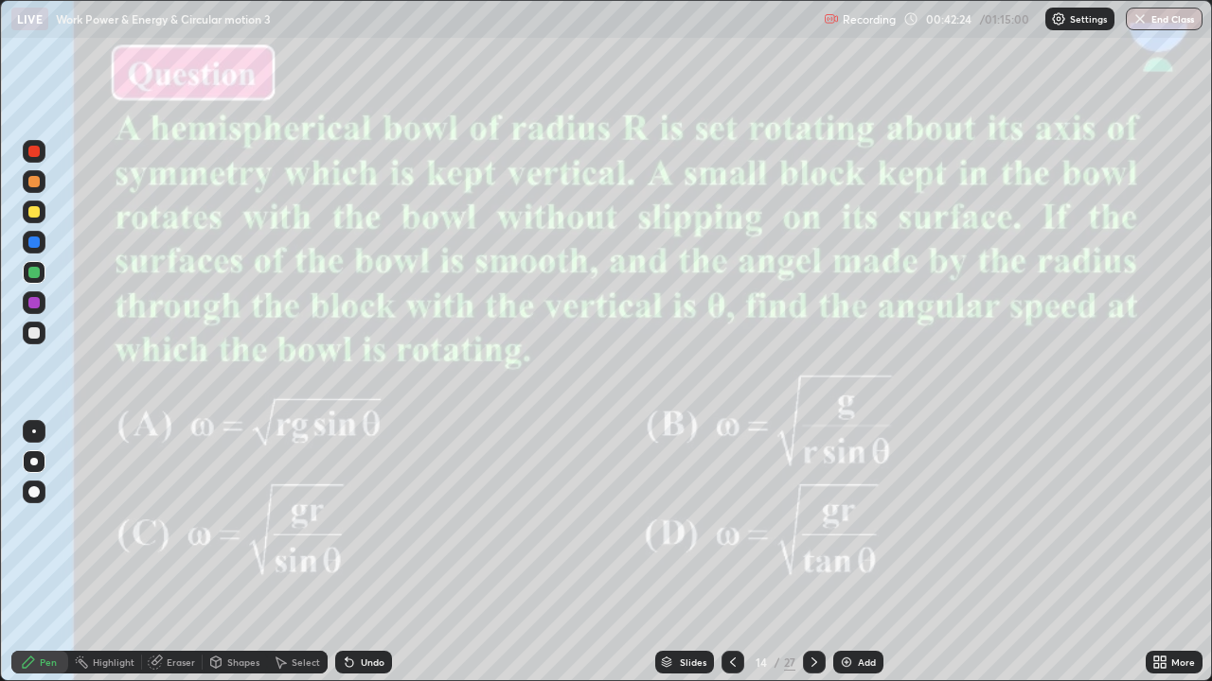
click at [809, 560] on icon at bounding box center [813, 662] width 15 height 15
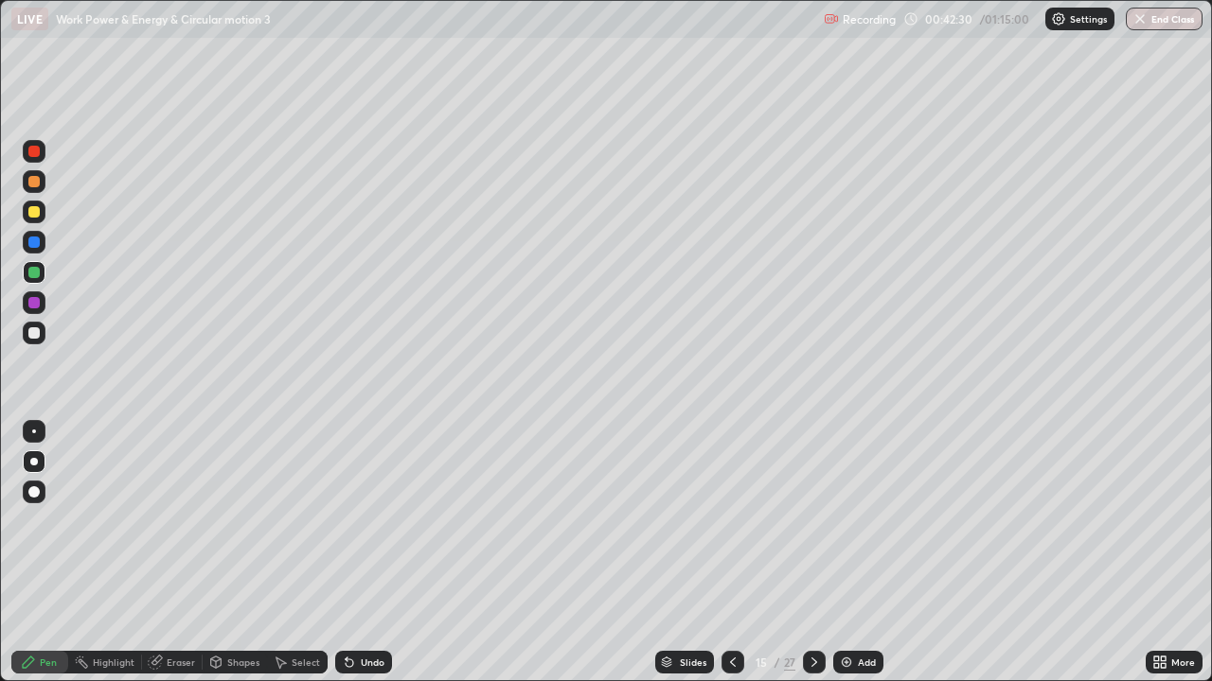
click at [730, 560] on icon at bounding box center [733, 662] width 6 height 9
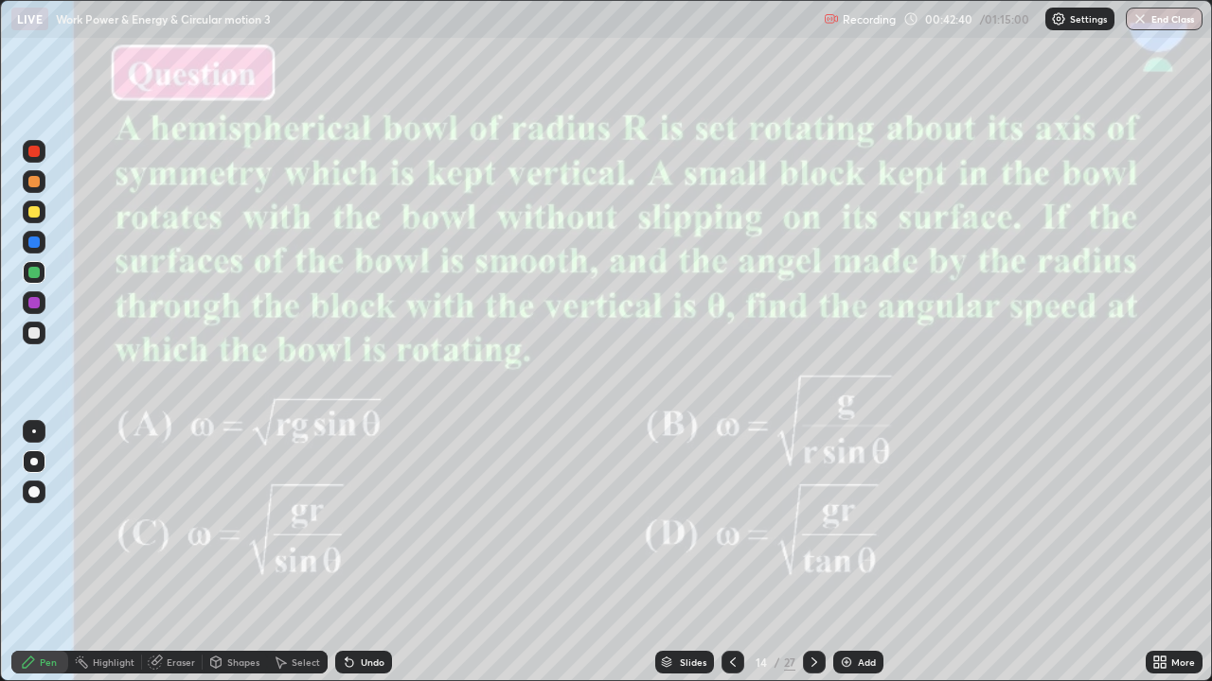
click at [811, 560] on icon at bounding box center [814, 662] width 6 height 9
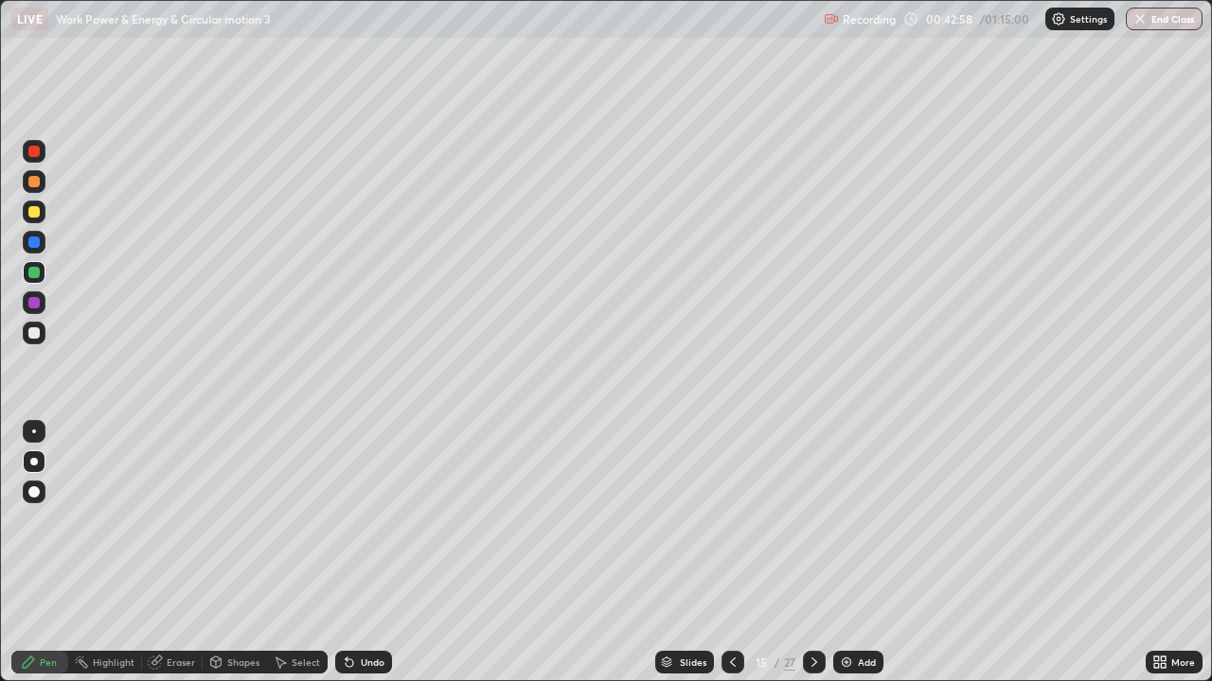
click at [34, 152] on div at bounding box center [33, 151] width 11 height 11
click at [34, 239] on div at bounding box center [33, 242] width 11 height 11
click at [33, 153] on div at bounding box center [33, 151] width 11 height 11
click at [728, 560] on icon at bounding box center [732, 662] width 15 height 15
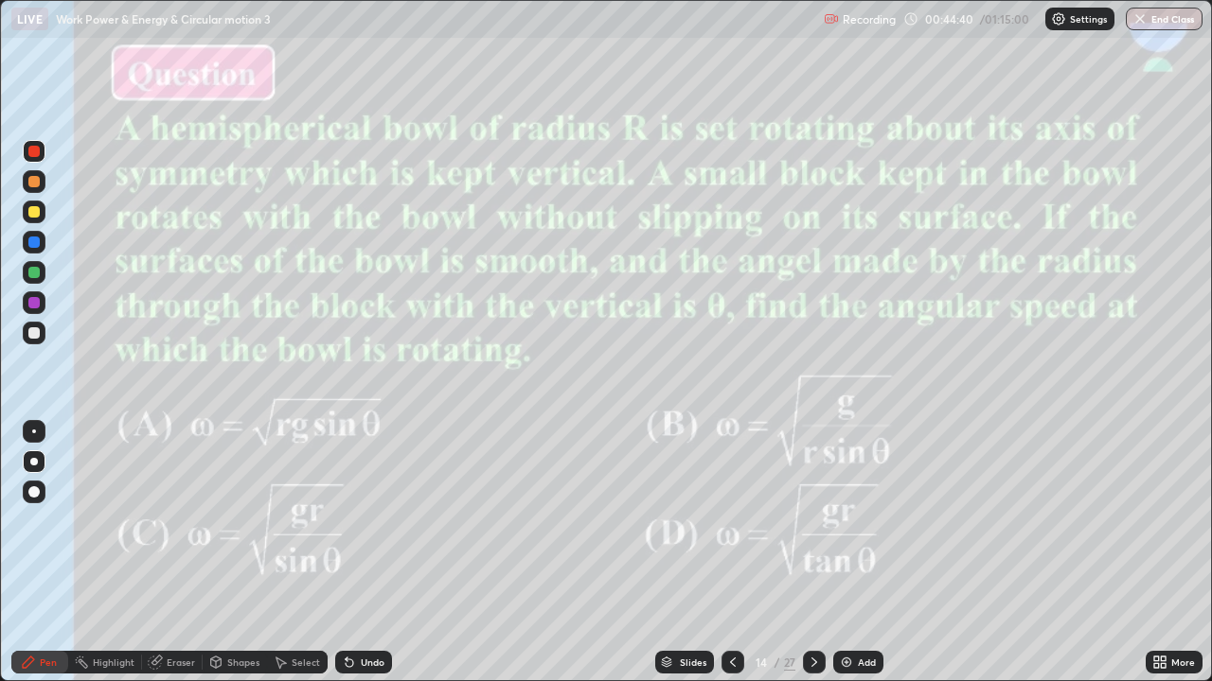
click at [812, 560] on icon at bounding box center [814, 662] width 6 height 9
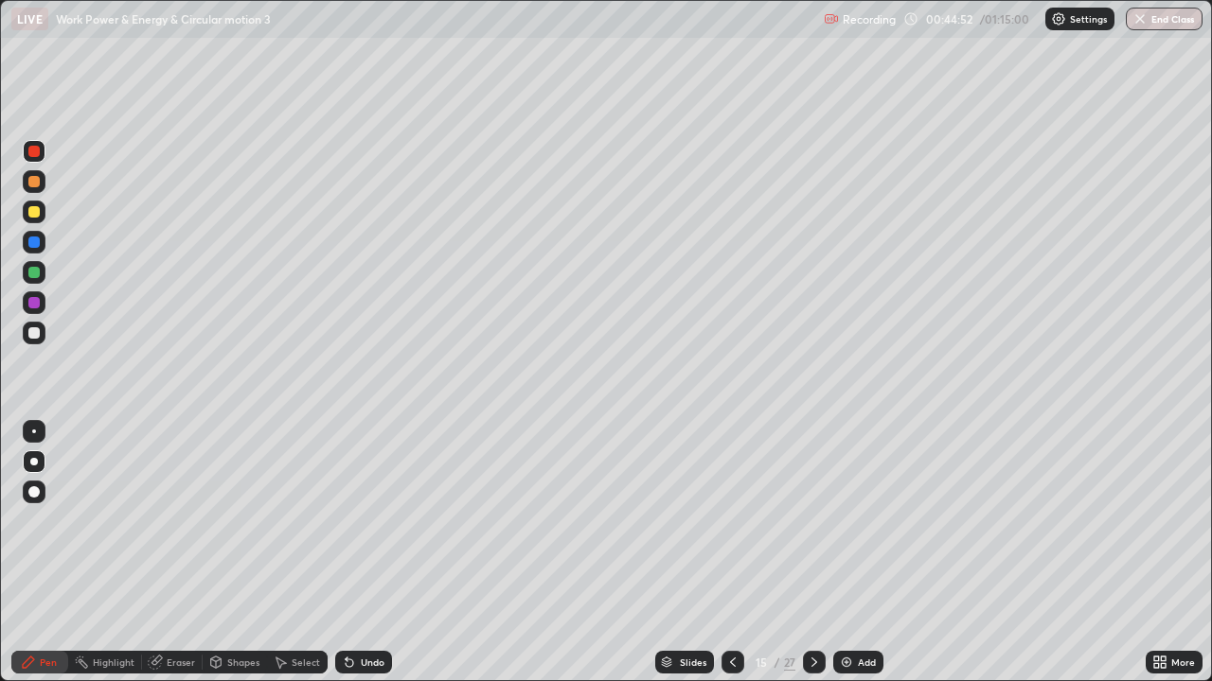
click at [730, 560] on icon at bounding box center [732, 662] width 15 height 15
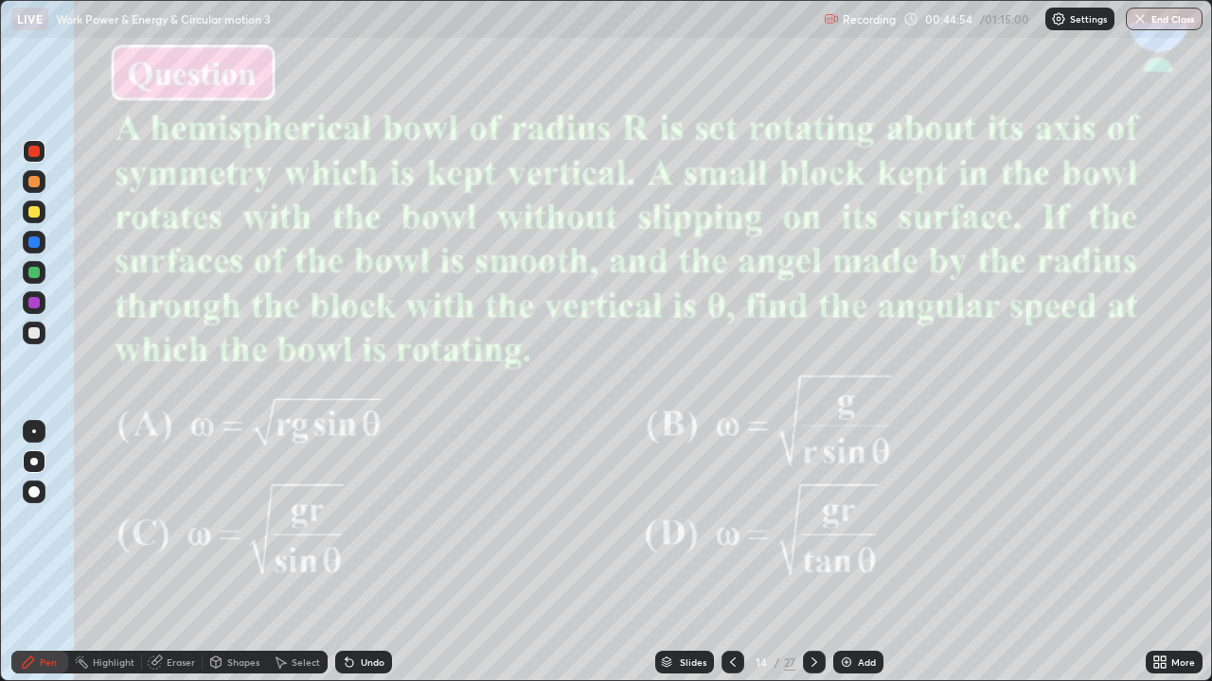
click at [812, 560] on icon at bounding box center [813, 662] width 15 height 15
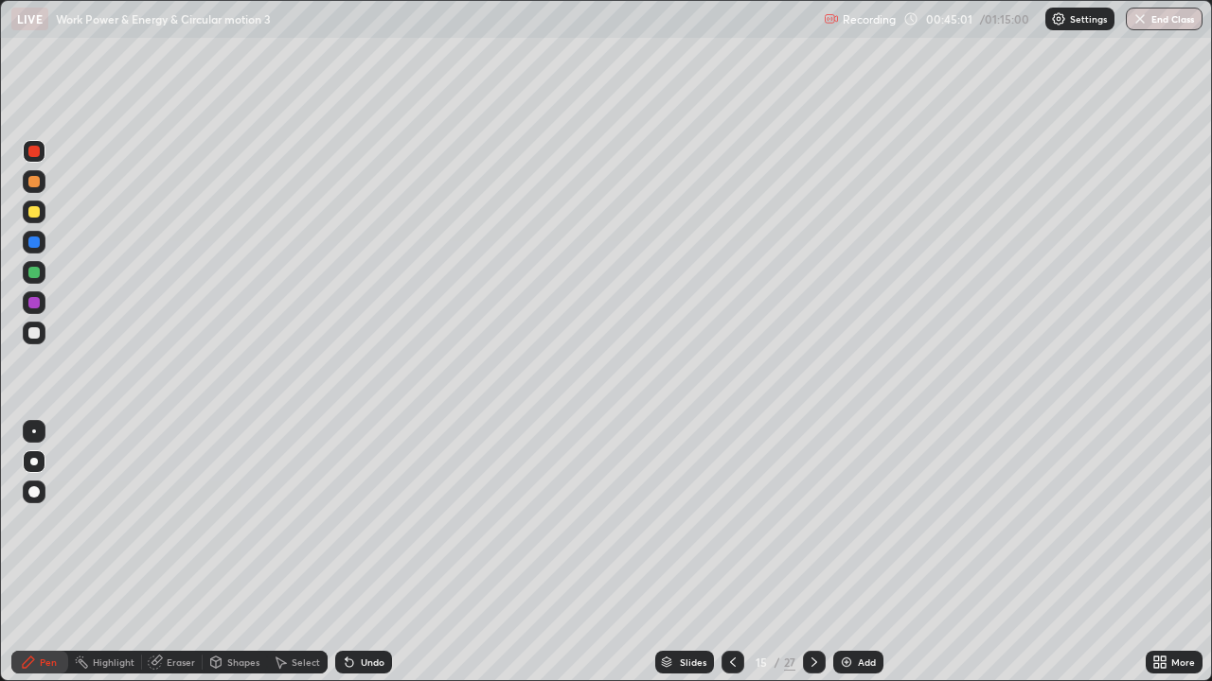
click at [31, 303] on div at bounding box center [33, 302] width 11 height 11
click at [33, 211] on div at bounding box center [33, 211] width 11 height 11
click at [730, 560] on icon at bounding box center [732, 662] width 15 height 15
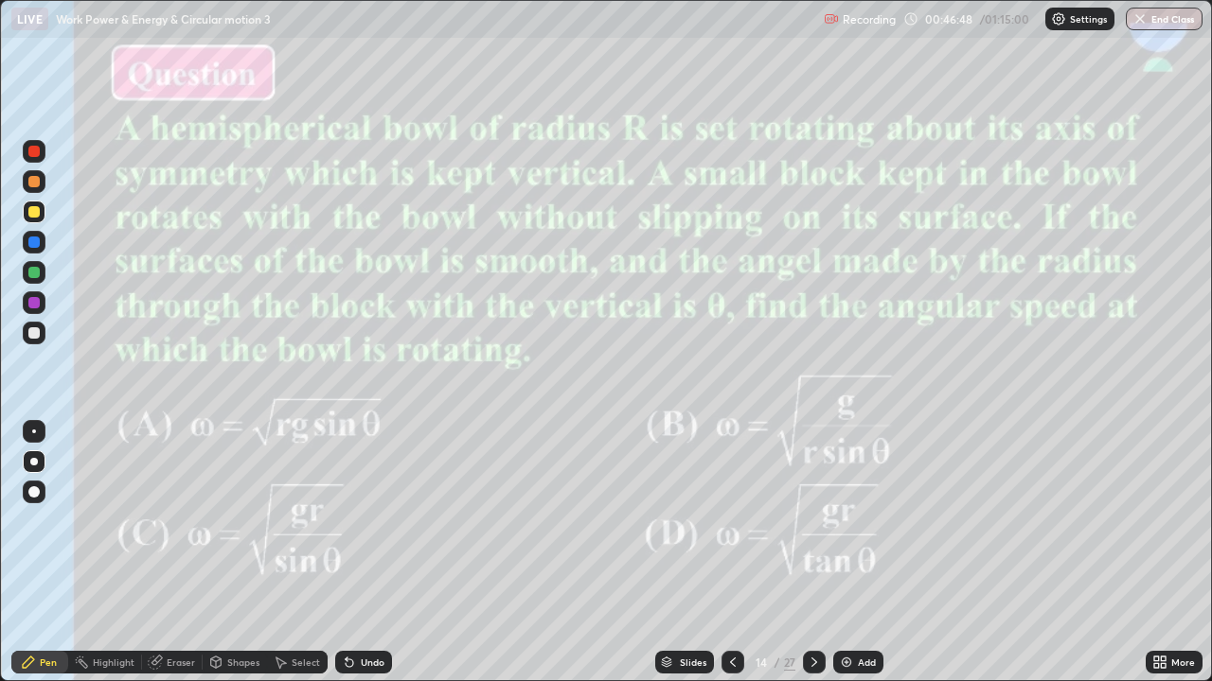
click at [812, 560] on icon at bounding box center [813, 662] width 15 height 15
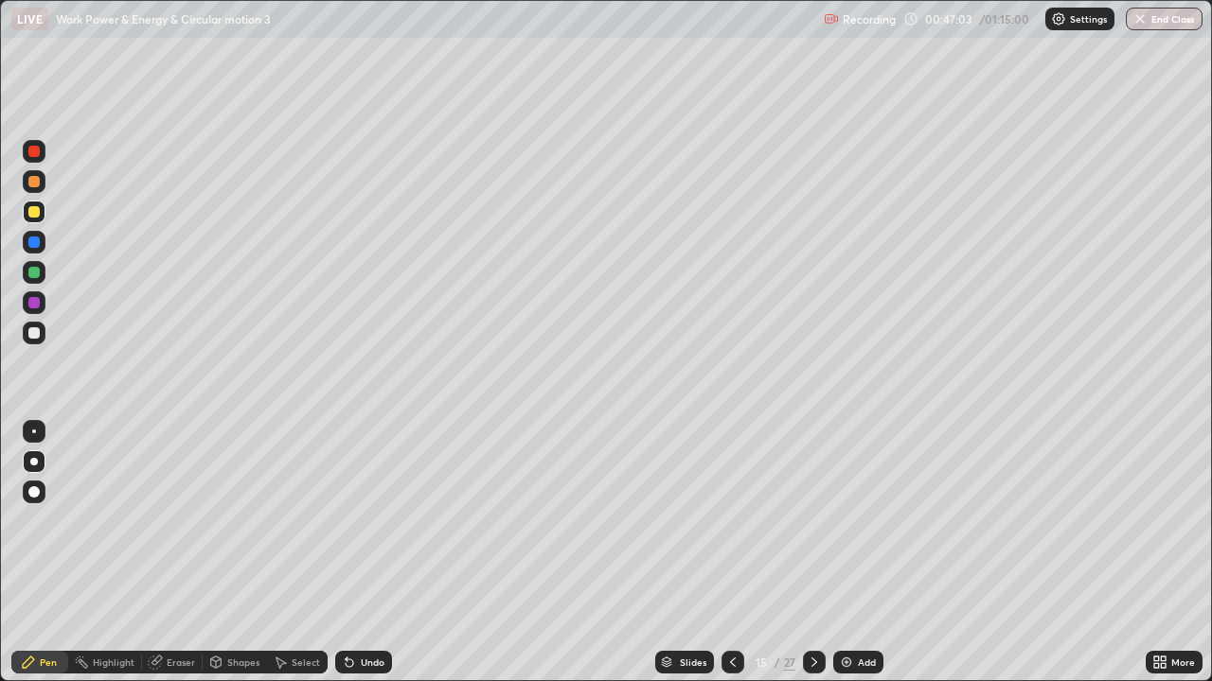
click at [730, 560] on icon at bounding box center [732, 662] width 15 height 15
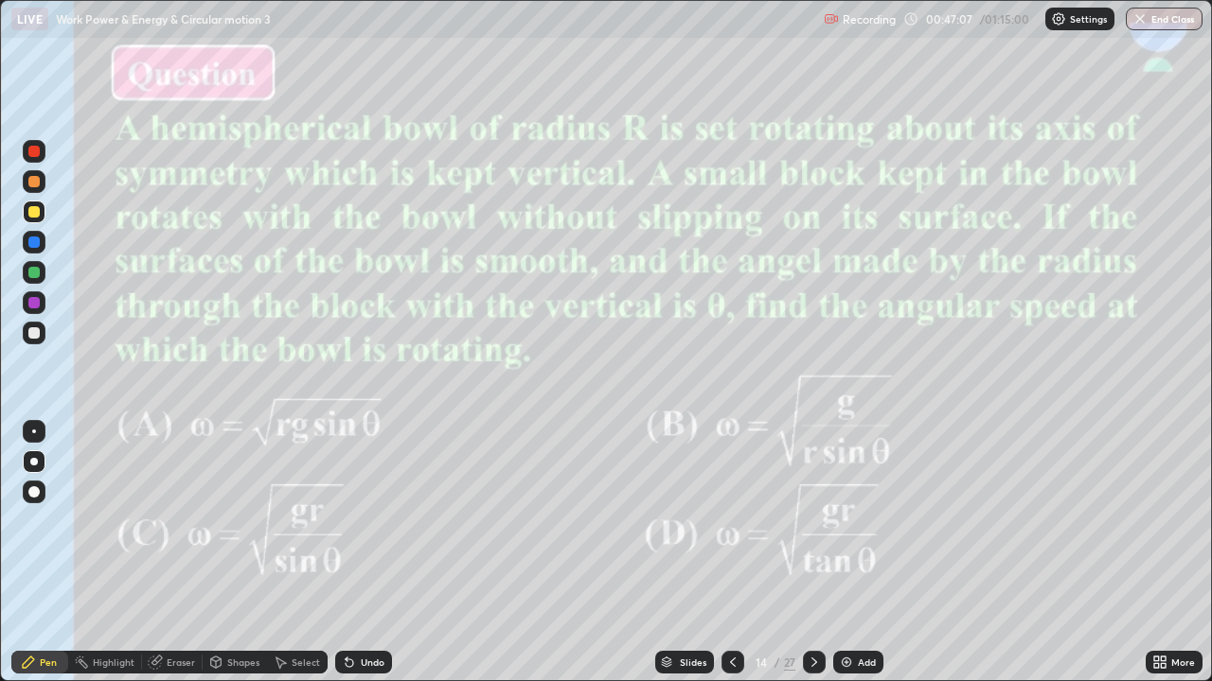
click at [809, 560] on icon at bounding box center [813, 662] width 15 height 15
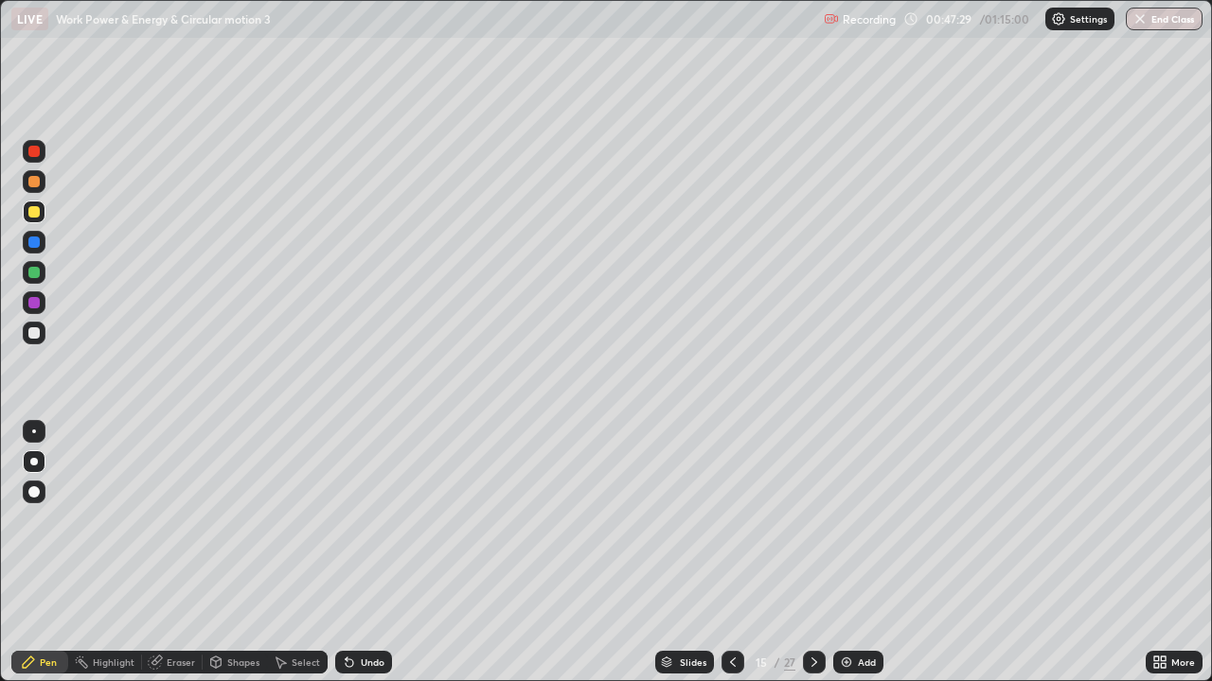
click at [732, 560] on icon at bounding box center [732, 662] width 15 height 15
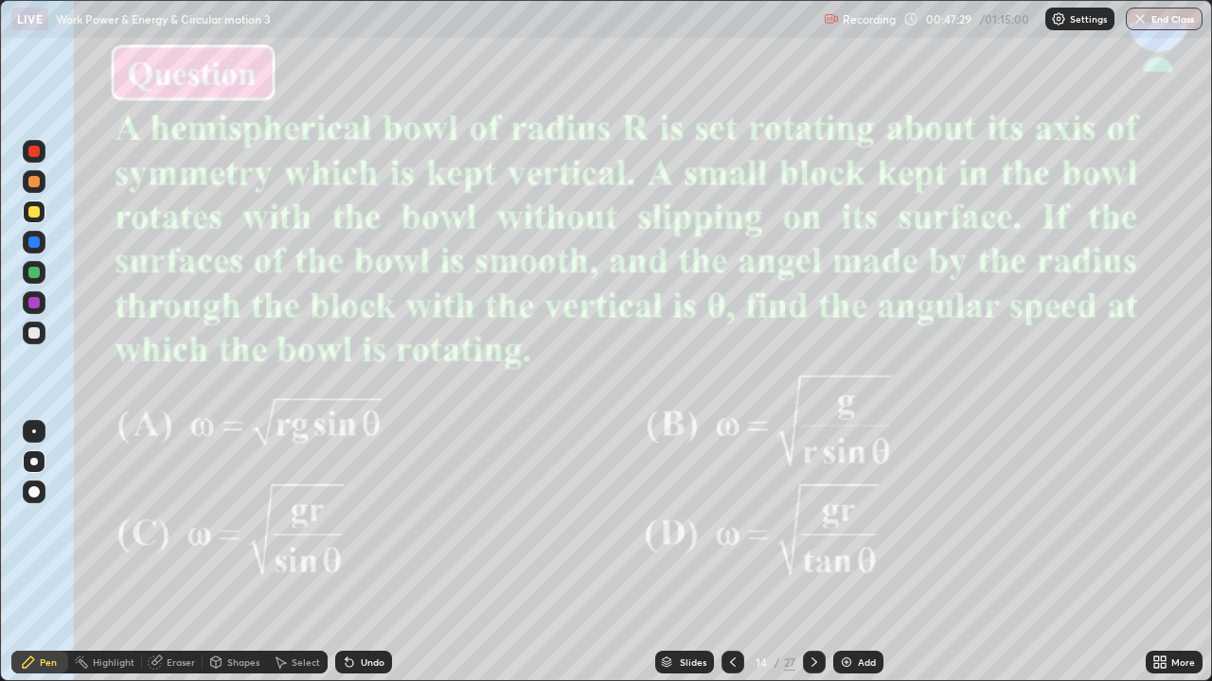
click at [812, 560] on icon at bounding box center [813, 662] width 15 height 15
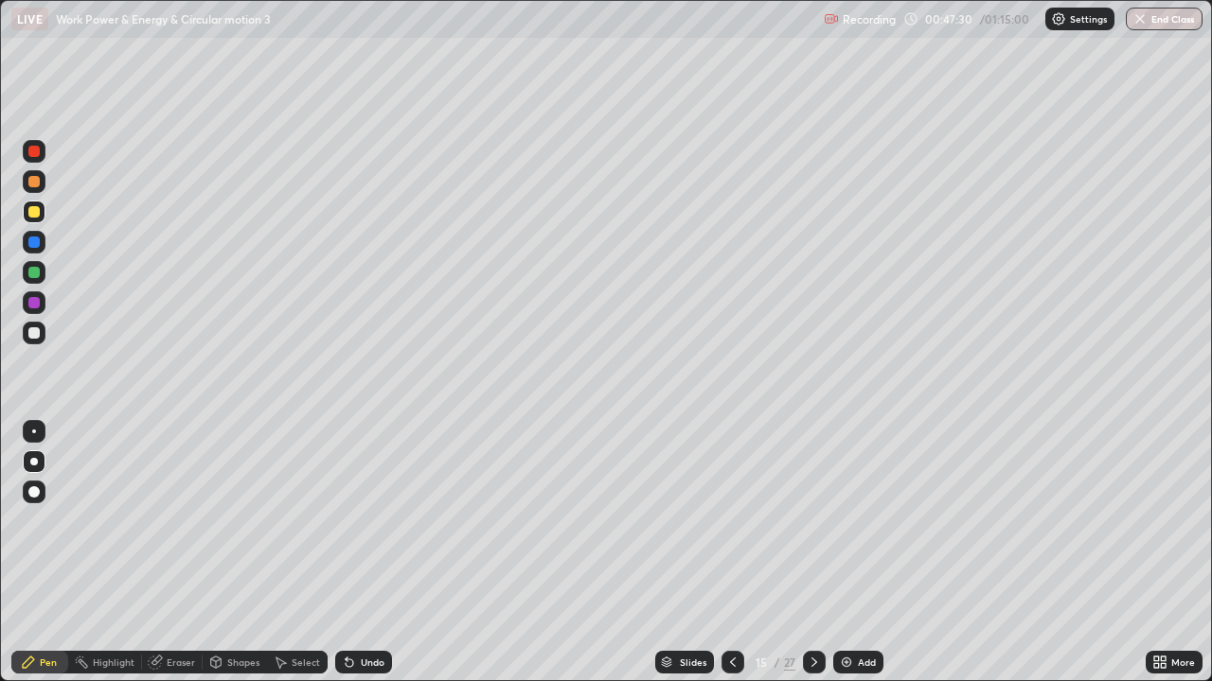
click at [730, 560] on icon at bounding box center [732, 662] width 15 height 15
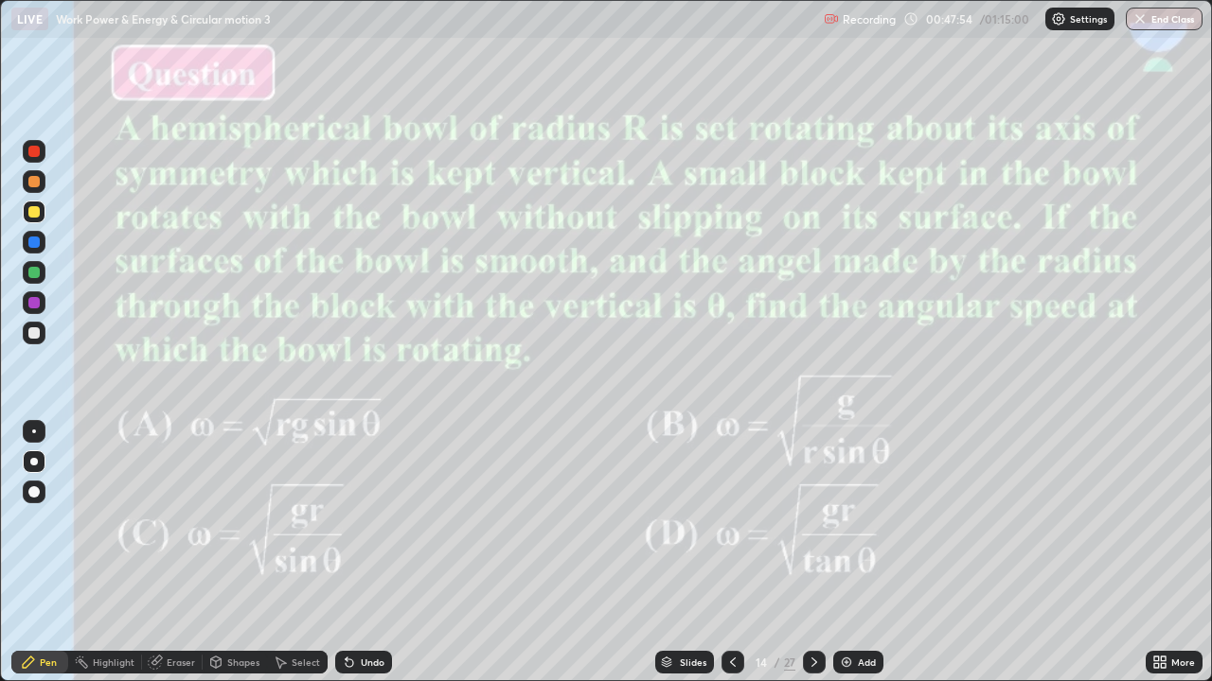
click at [811, 560] on icon at bounding box center [813, 662] width 15 height 15
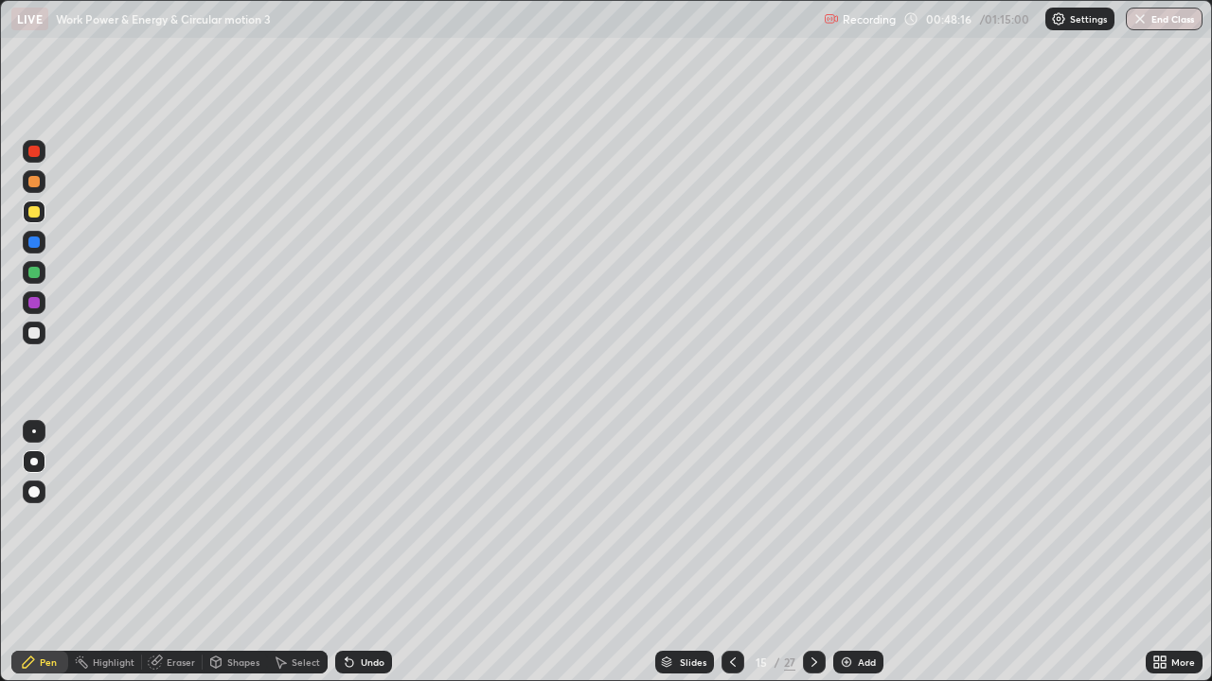
click at [31, 181] on div at bounding box center [33, 181] width 11 height 11
click at [813, 560] on icon at bounding box center [813, 662] width 15 height 15
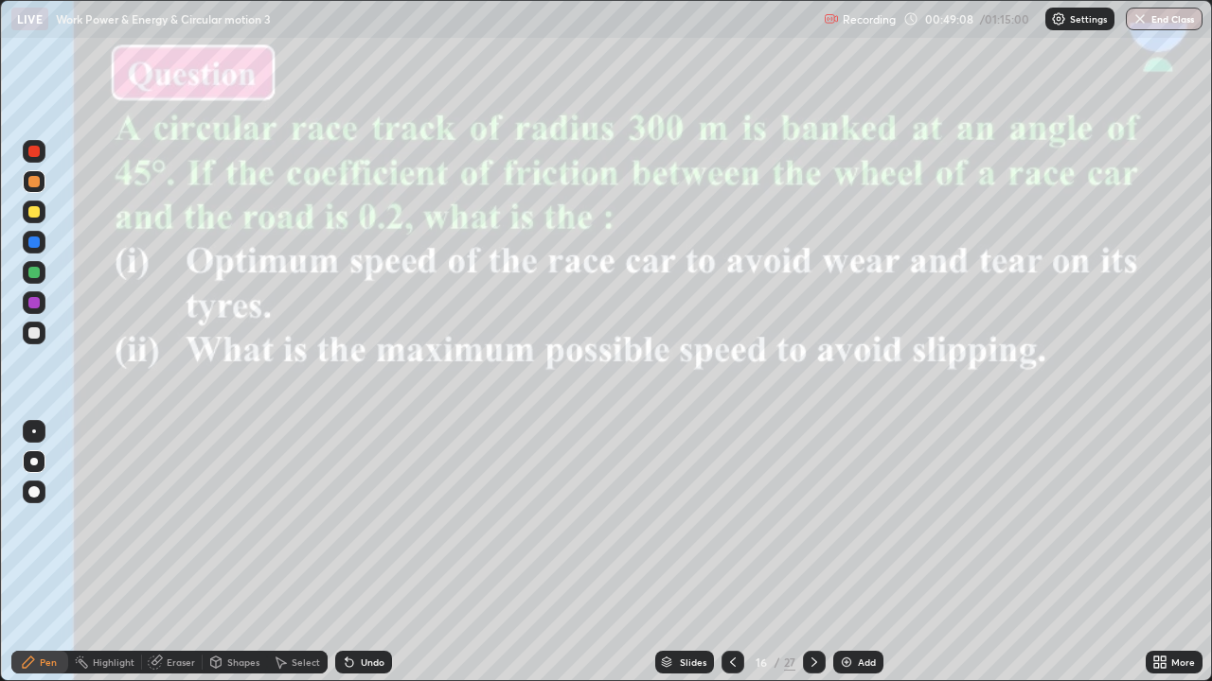
click at [733, 560] on icon at bounding box center [732, 662] width 15 height 15
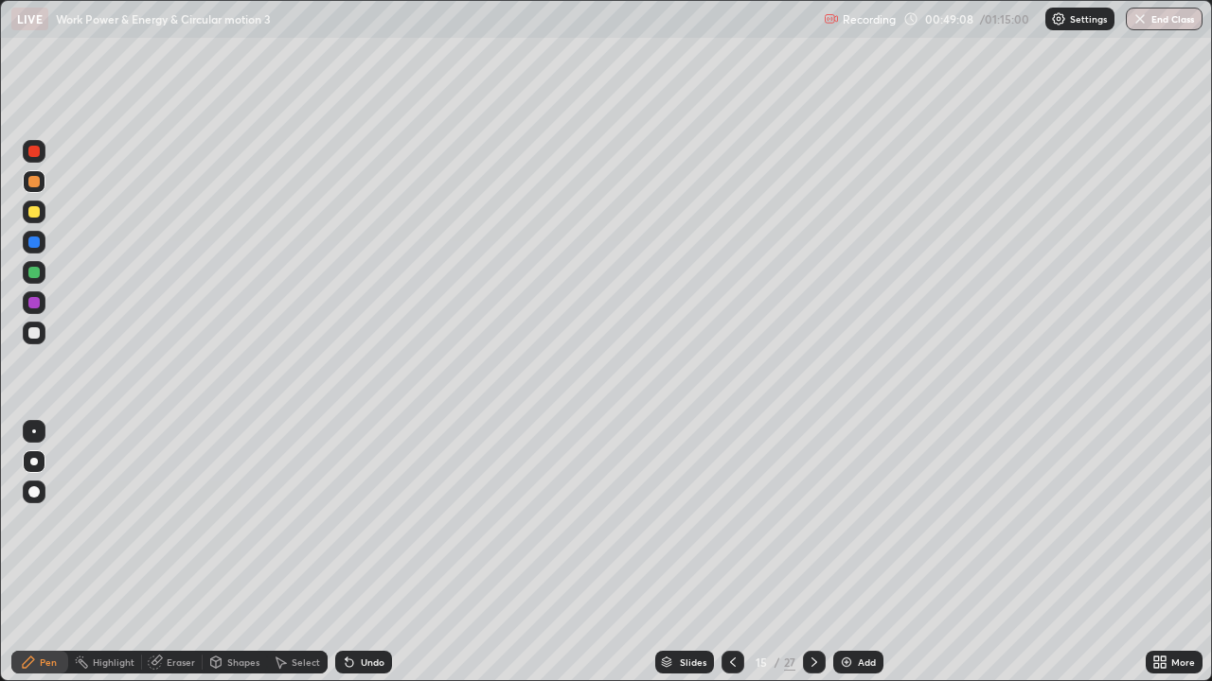
click at [730, 560] on icon at bounding box center [732, 662] width 15 height 15
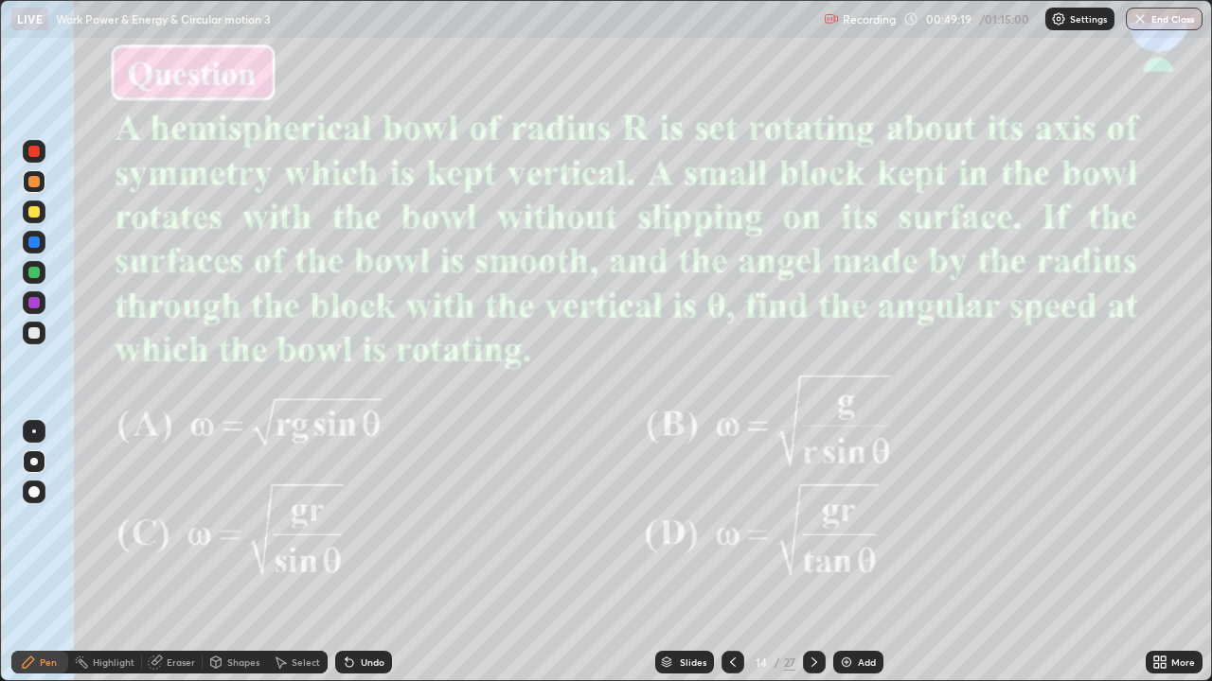
click at [733, 560] on icon at bounding box center [733, 662] width 6 height 9
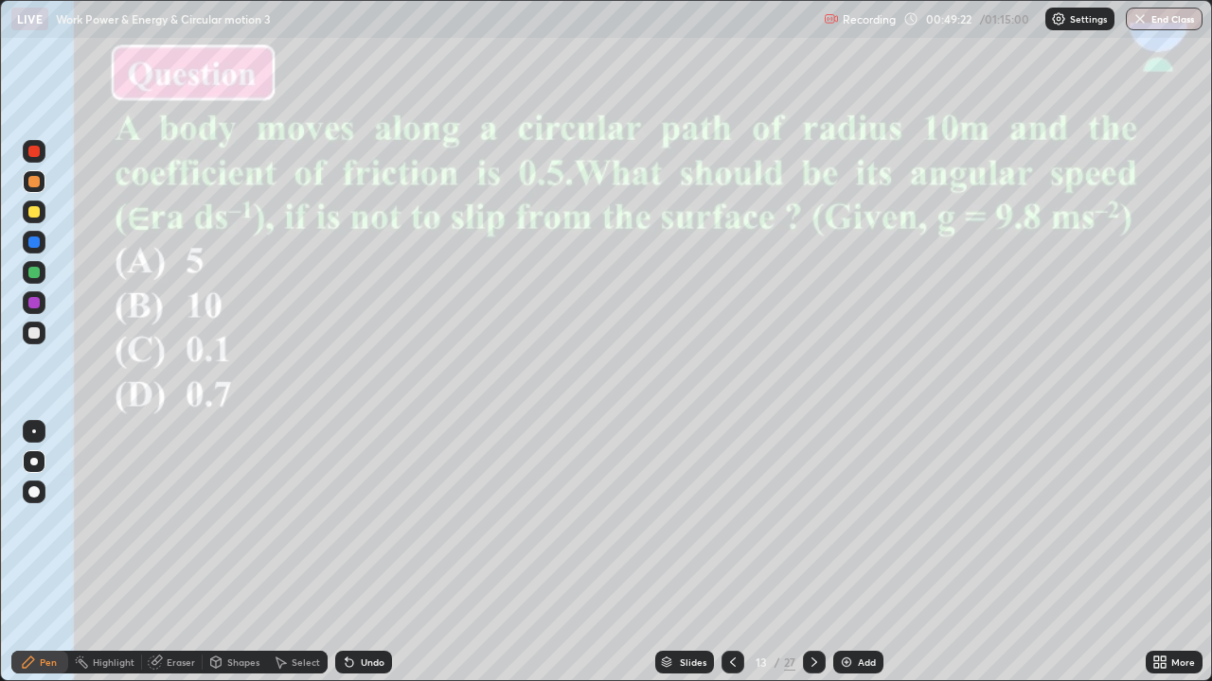
click at [812, 560] on icon at bounding box center [813, 662] width 15 height 15
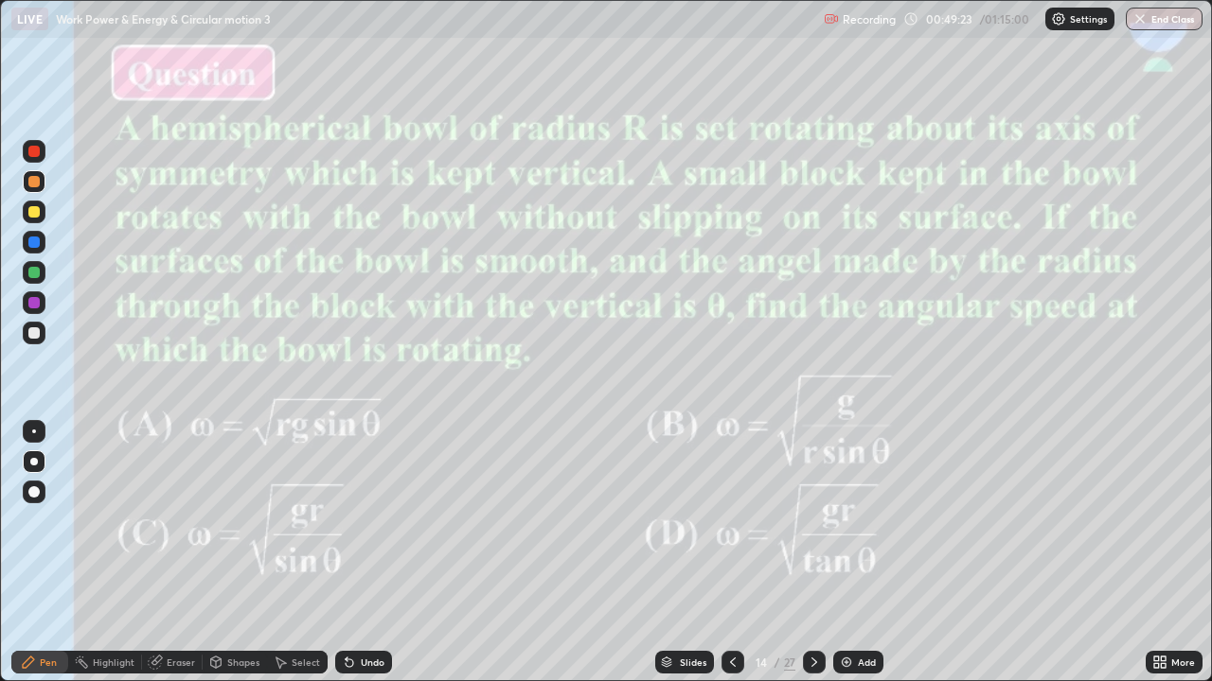
click at [811, 560] on icon at bounding box center [814, 662] width 6 height 9
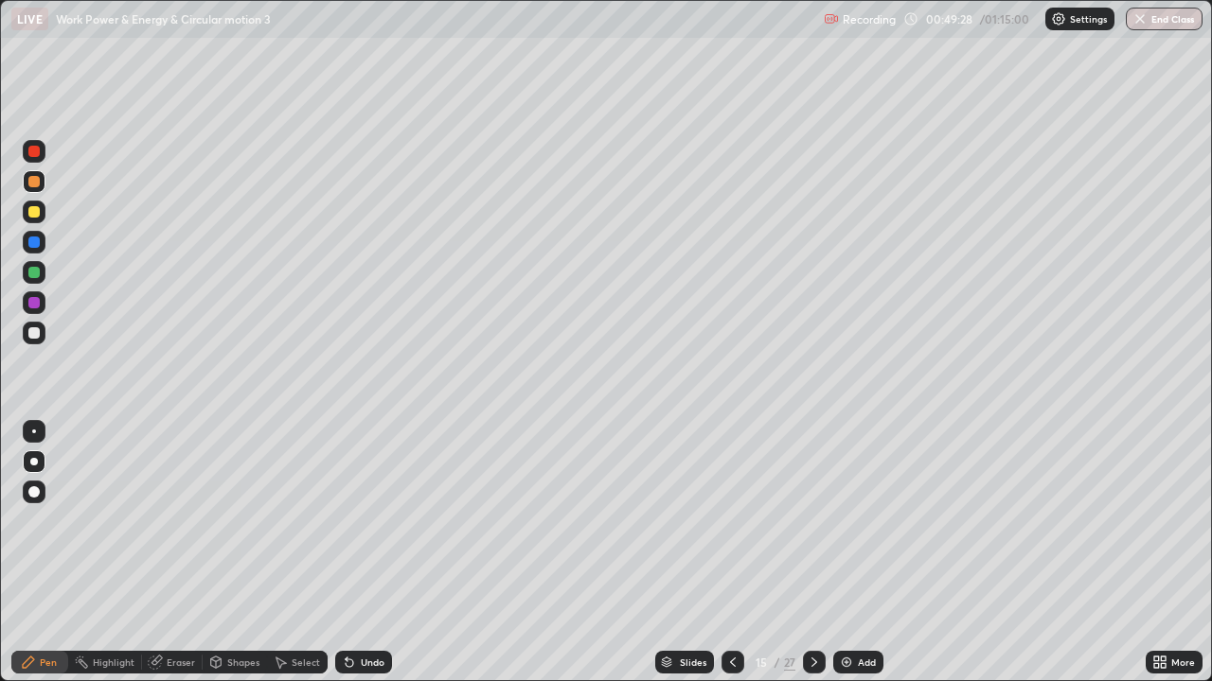
click at [814, 560] on icon at bounding box center [813, 662] width 15 height 15
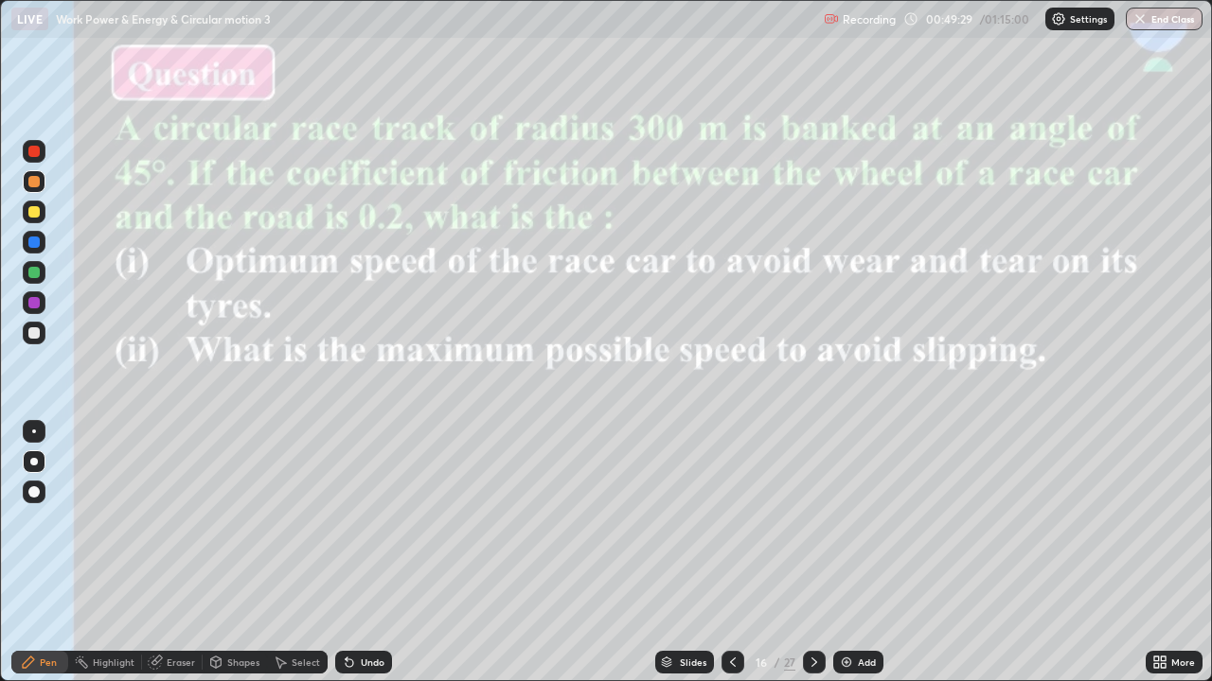
click at [730, 560] on icon at bounding box center [732, 662] width 15 height 15
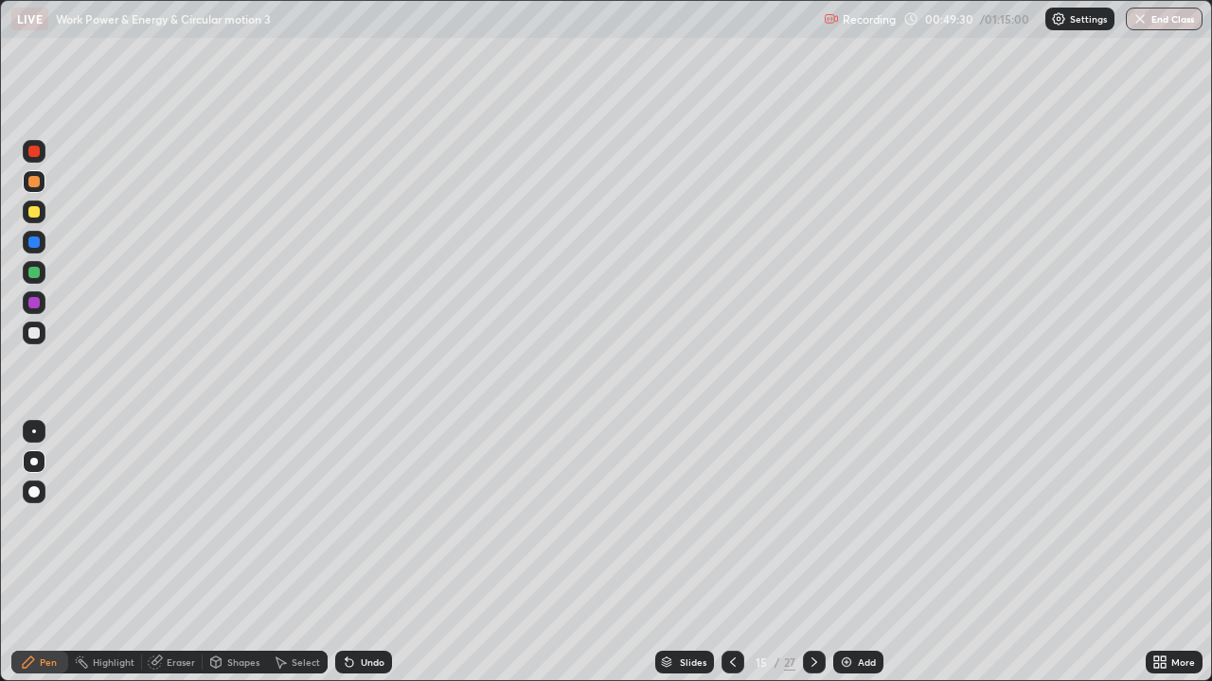
click at [730, 560] on icon at bounding box center [732, 662] width 15 height 15
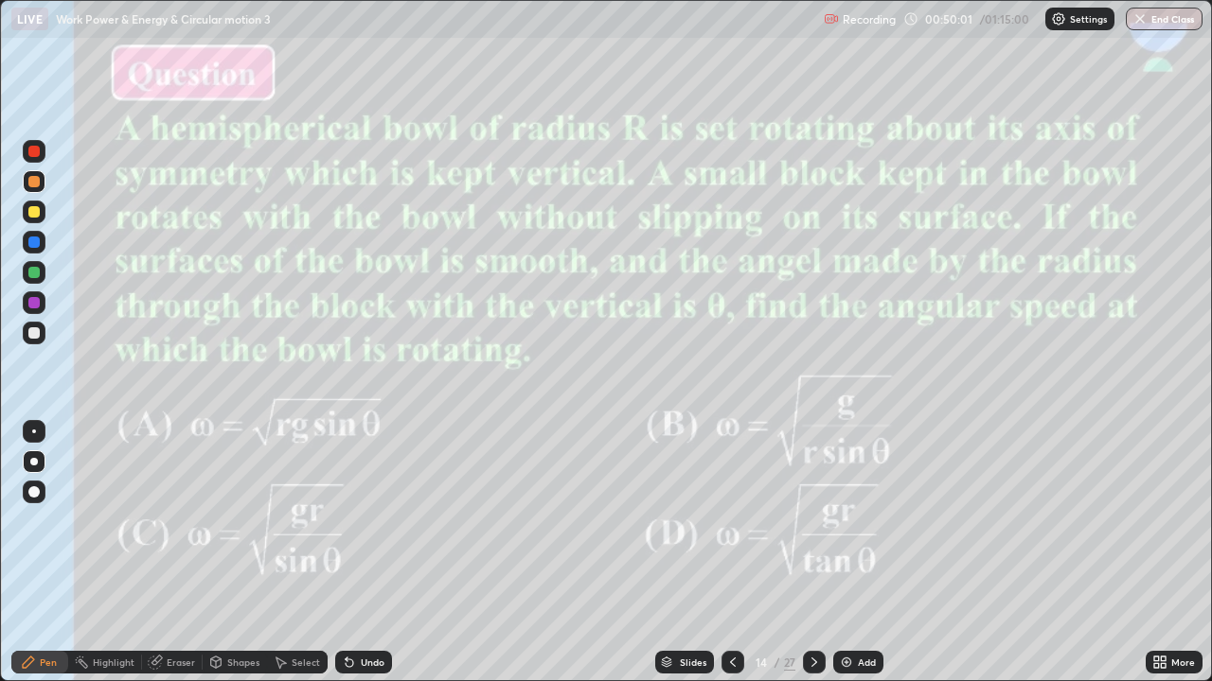
click at [812, 560] on icon at bounding box center [813, 662] width 15 height 15
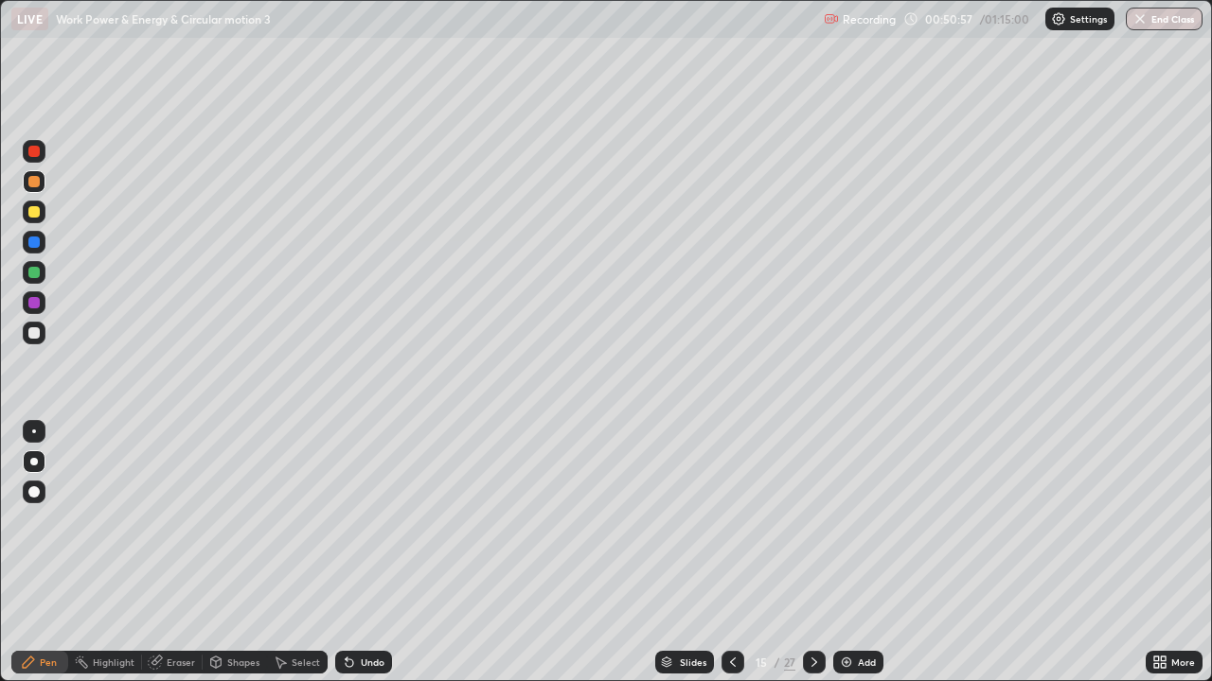
click at [729, 560] on icon at bounding box center [732, 662] width 15 height 15
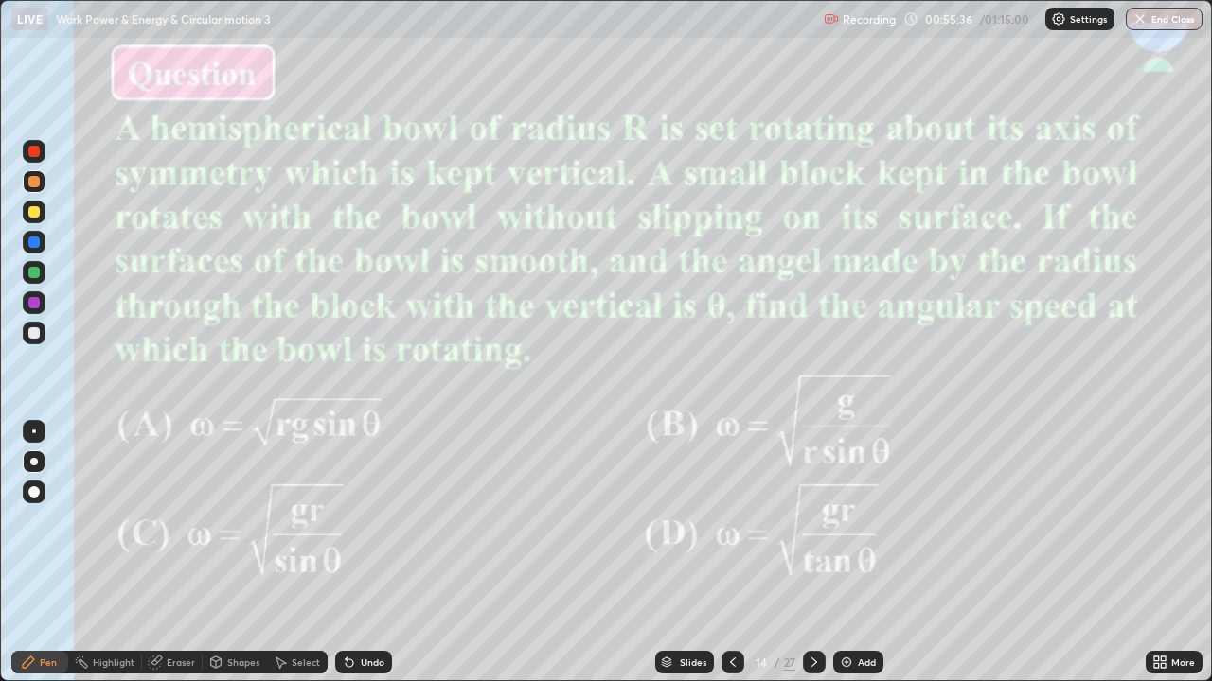
click at [810, 560] on icon at bounding box center [813, 662] width 15 height 15
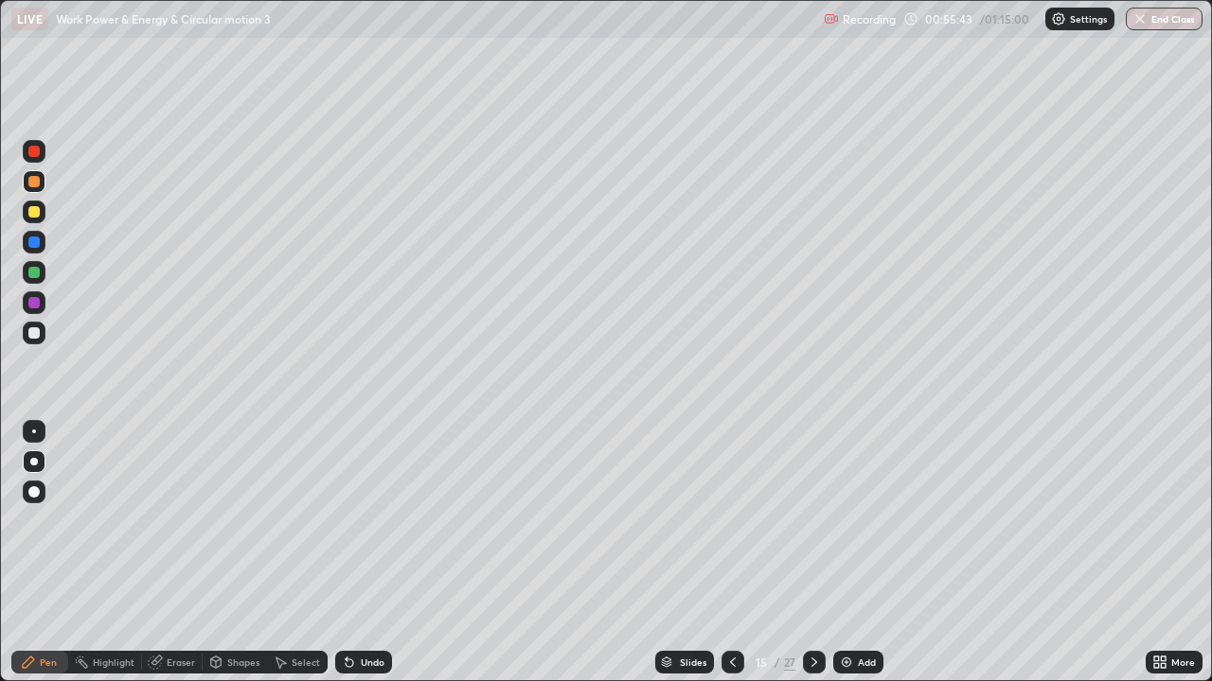
click at [731, 560] on icon at bounding box center [733, 662] width 6 height 9
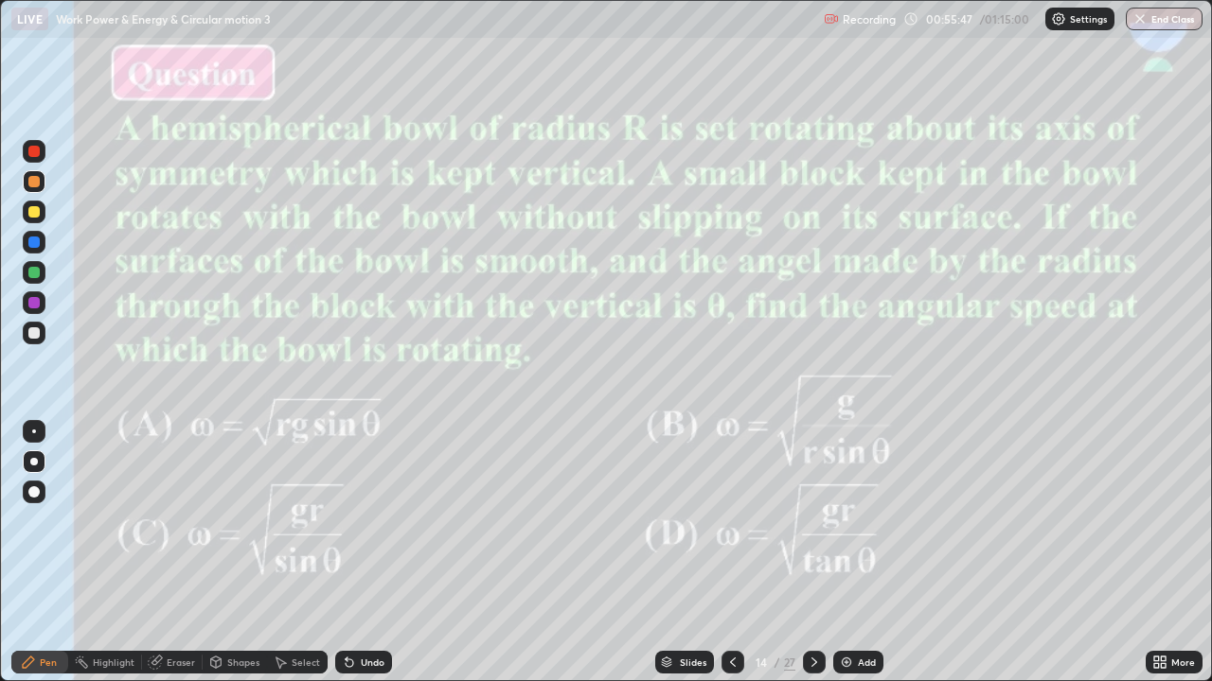
click at [812, 560] on icon at bounding box center [813, 662] width 15 height 15
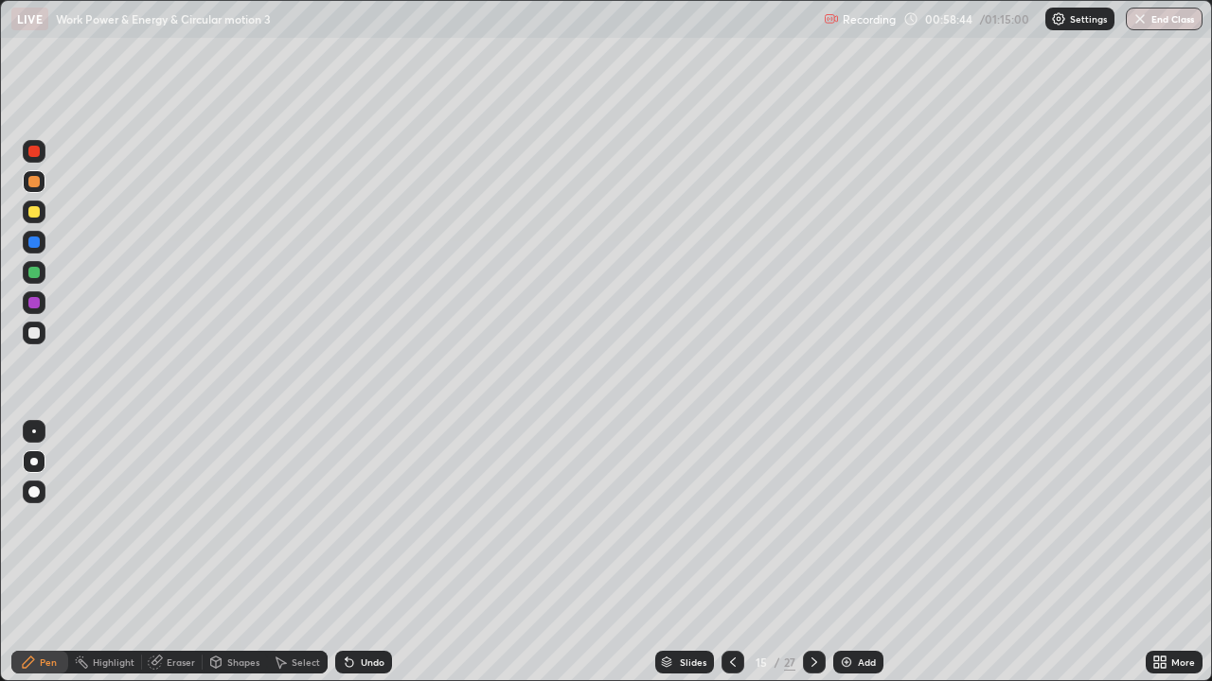
click at [683, 560] on div "Slides" at bounding box center [693, 662] width 27 height 9
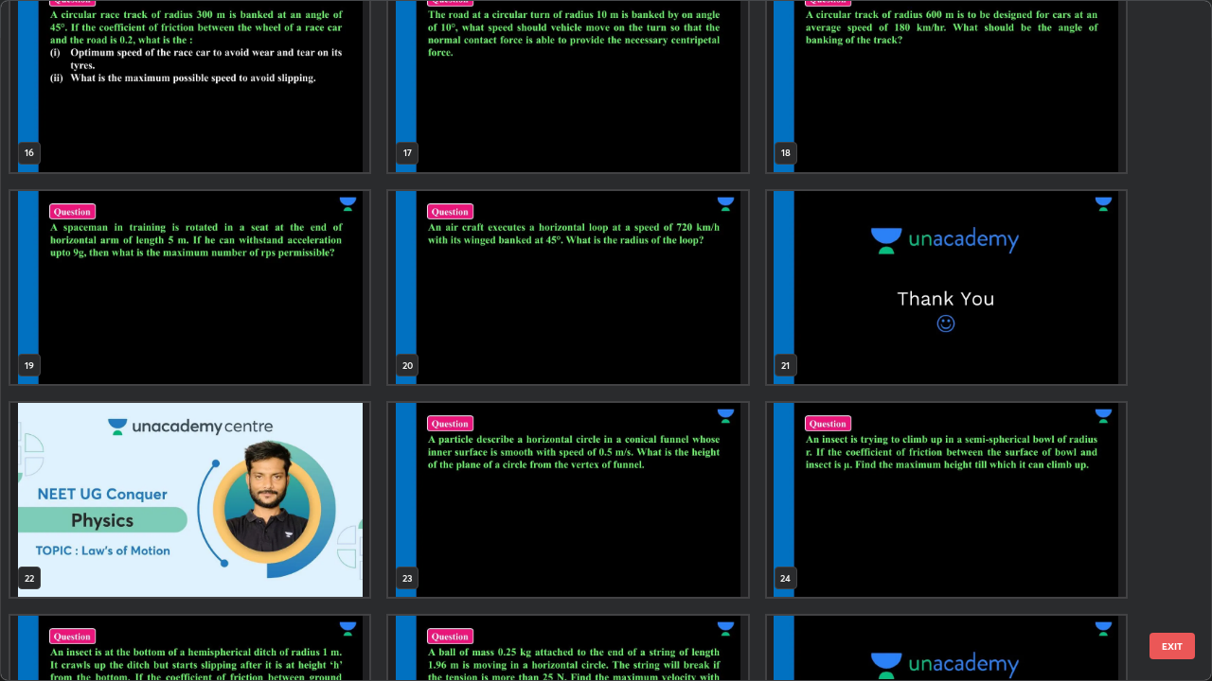
scroll to position [1094, 0]
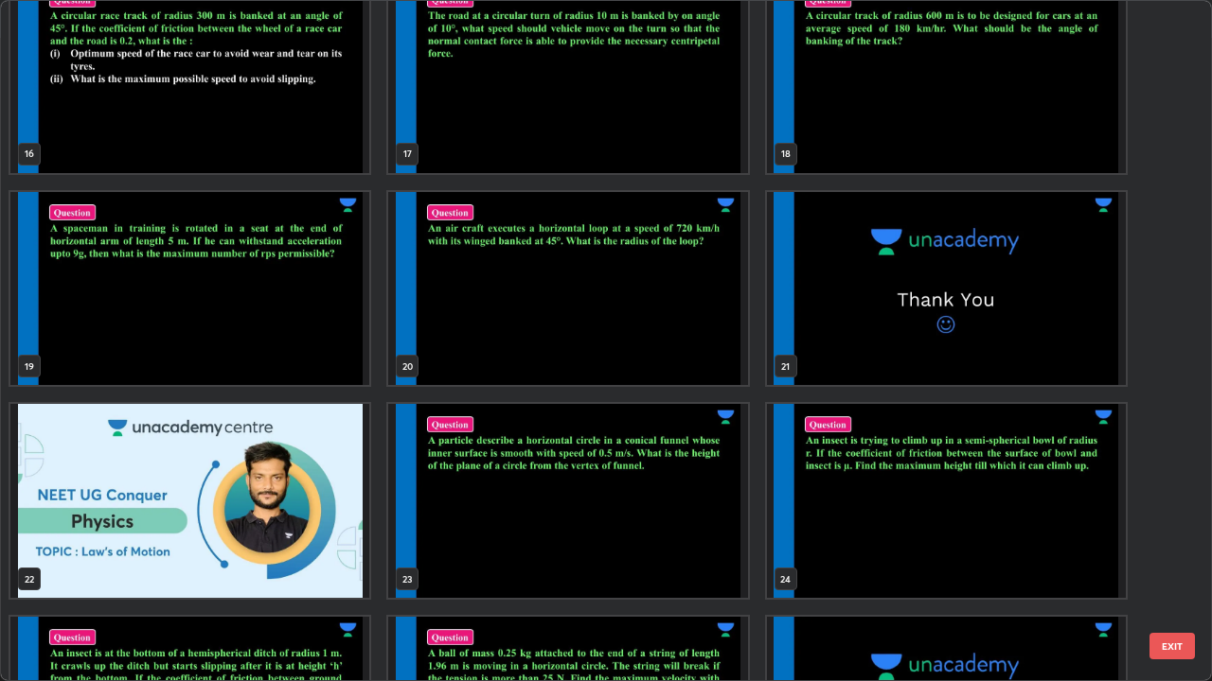
click at [695, 530] on img "grid" at bounding box center [567, 501] width 359 height 194
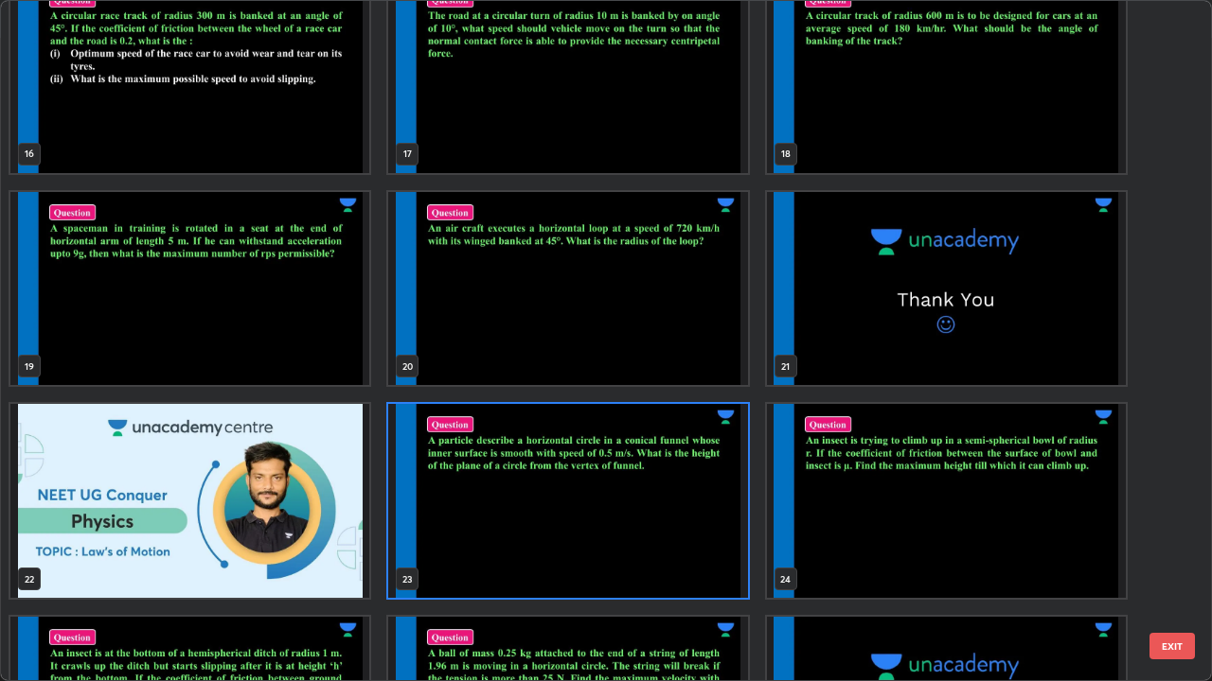
click at [699, 523] on img "grid" at bounding box center [567, 501] width 359 height 194
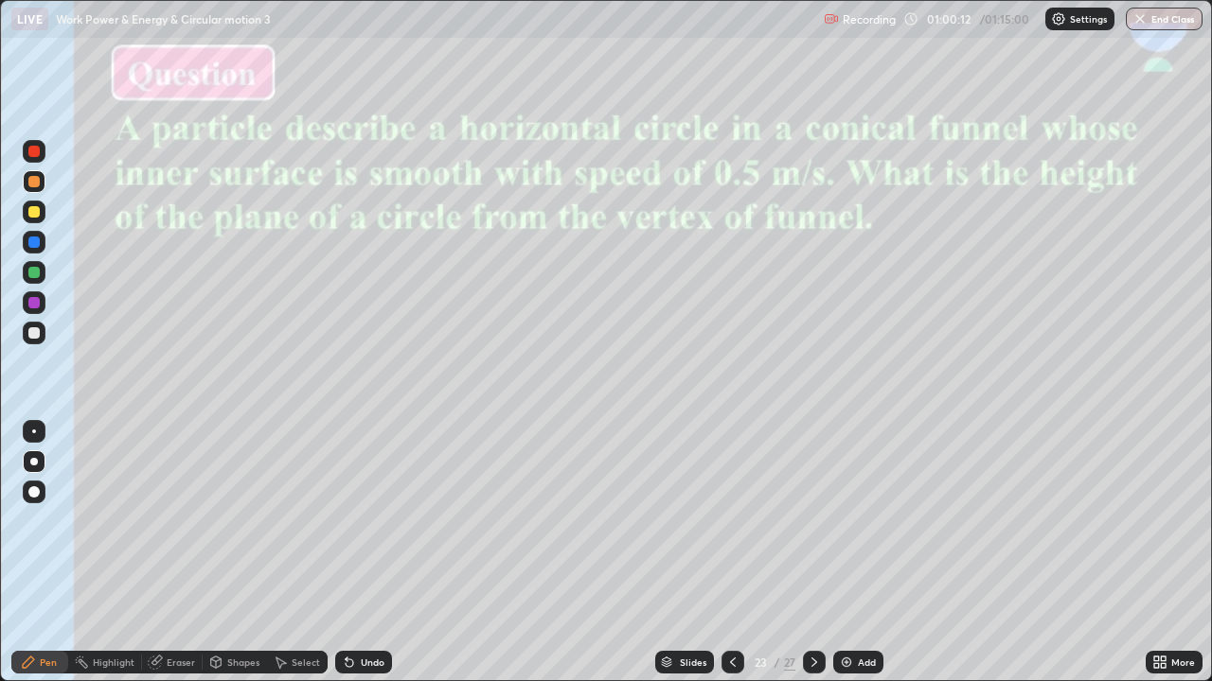
click at [33, 241] on div at bounding box center [33, 242] width 11 height 11
click at [33, 154] on div at bounding box center [33, 151] width 11 height 11
click at [30, 209] on div at bounding box center [33, 211] width 11 height 11
click at [36, 146] on div at bounding box center [33, 151] width 11 height 11
click at [35, 241] on div at bounding box center [33, 242] width 11 height 11
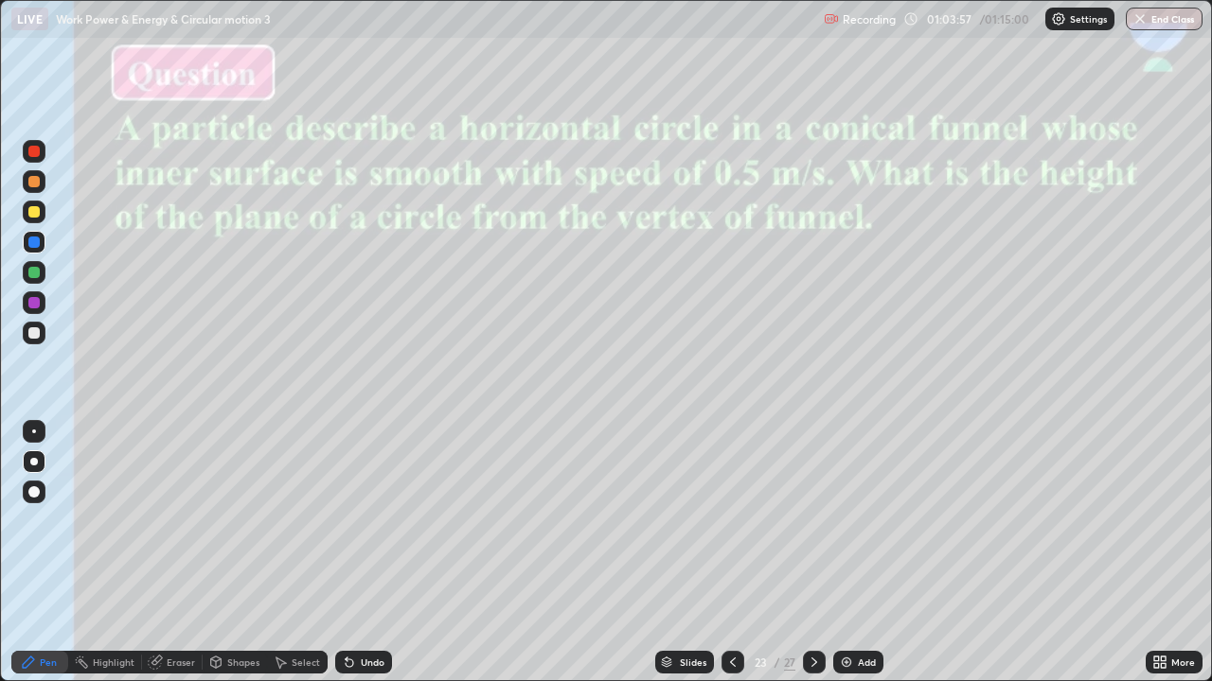
click at [33, 212] on div at bounding box center [33, 211] width 11 height 11
click at [675, 560] on div "Slides" at bounding box center [684, 662] width 59 height 23
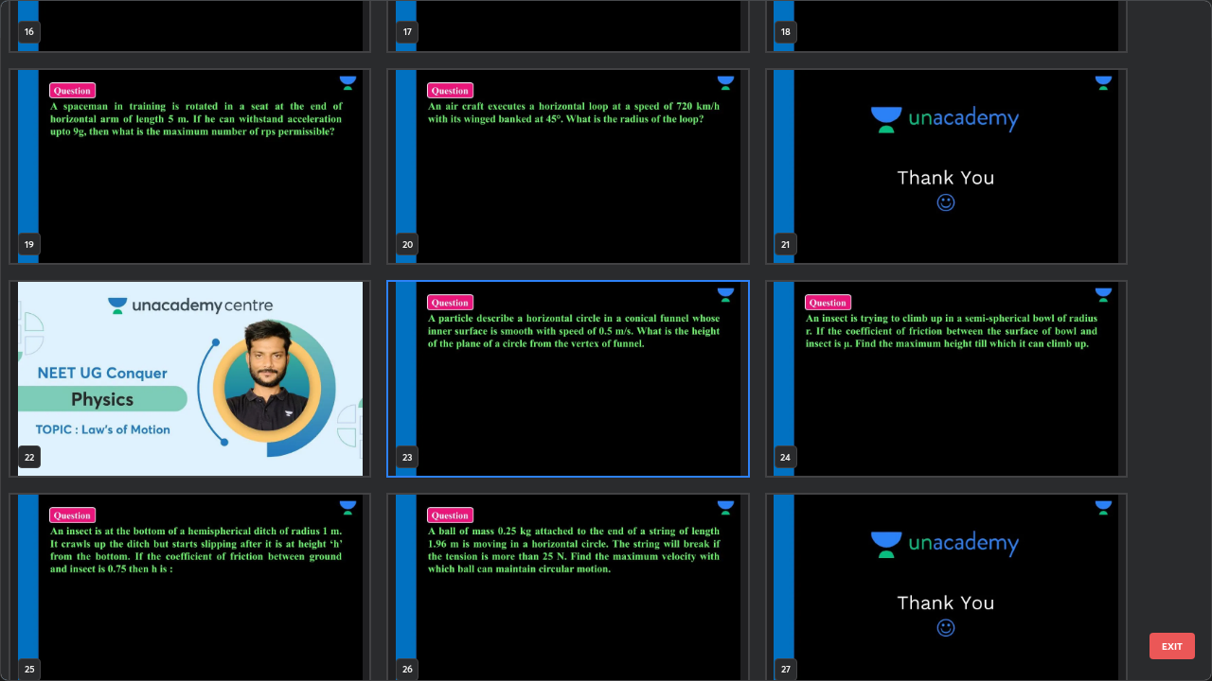
scroll to position [1233, 0]
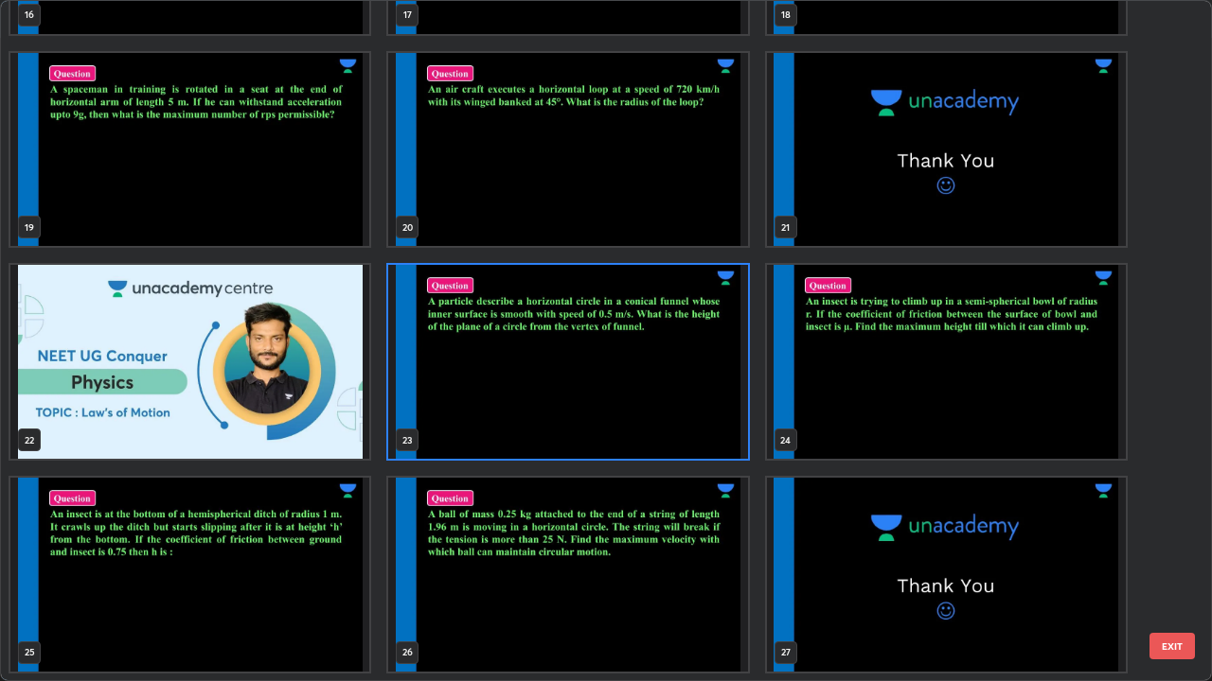
click at [669, 560] on img "grid" at bounding box center [567, 575] width 359 height 194
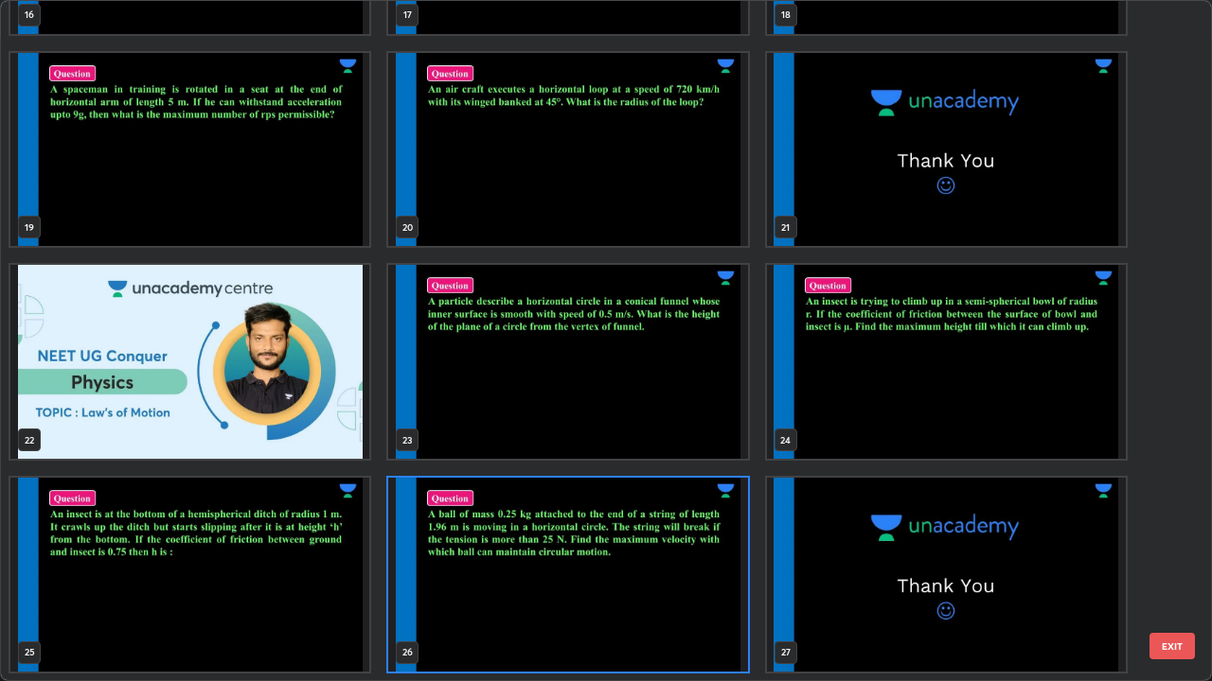
click at [666, 560] on img "grid" at bounding box center [567, 575] width 359 height 194
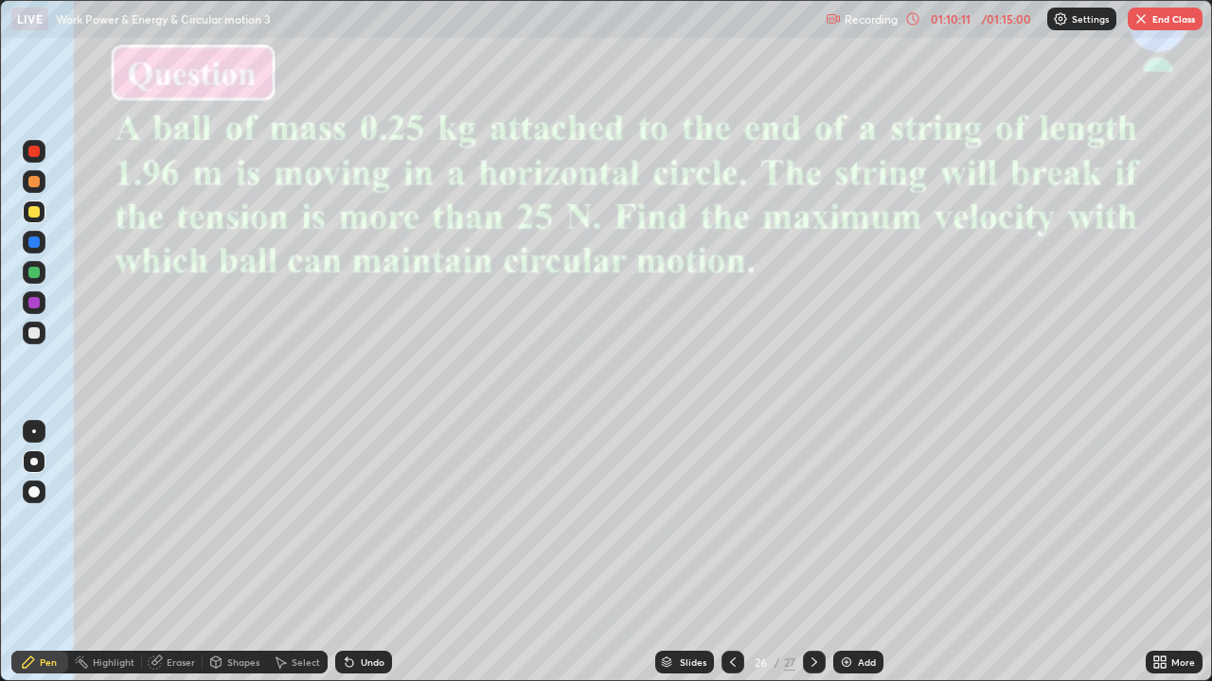
click at [1161, 15] on button "End Class" at bounding box center [1164, 19] width 75 height 23
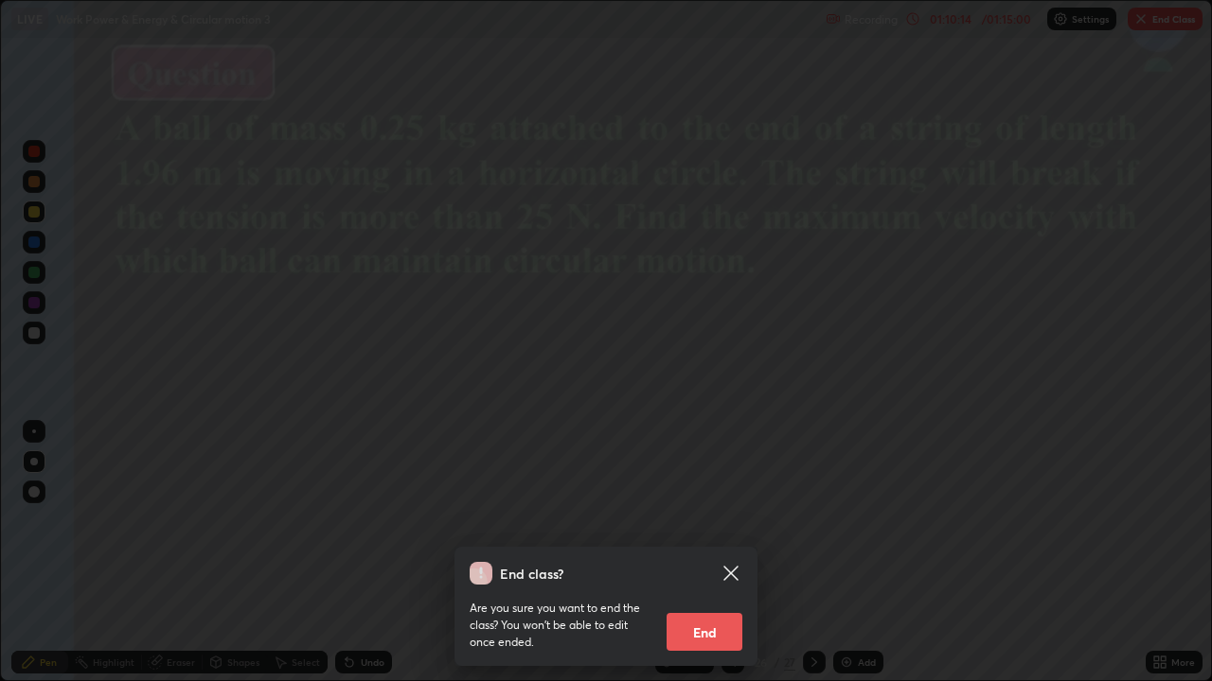
click at [872, 415] on div "End class? Are you sure you want to end the class? You won’t be able to edit on…" at bounding box center [606, 340] width 1212 height 681
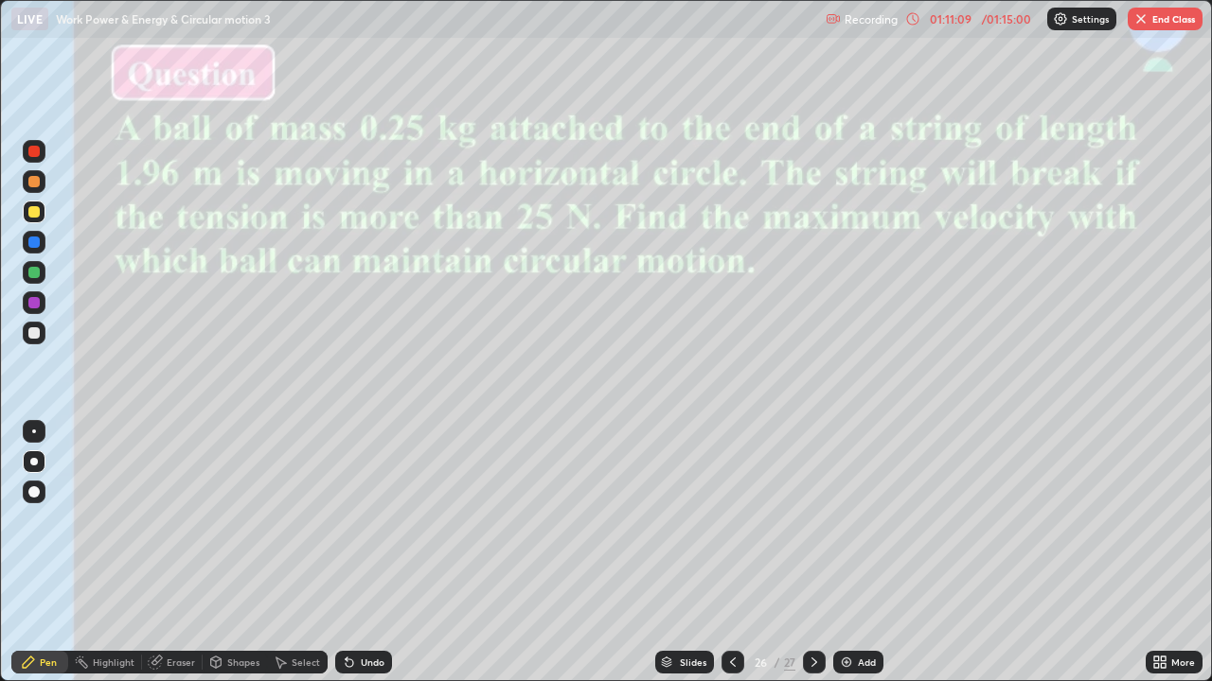
click at [1157, 16] on button "End Class" at bounding box center [1164, 19] width 75 height 23
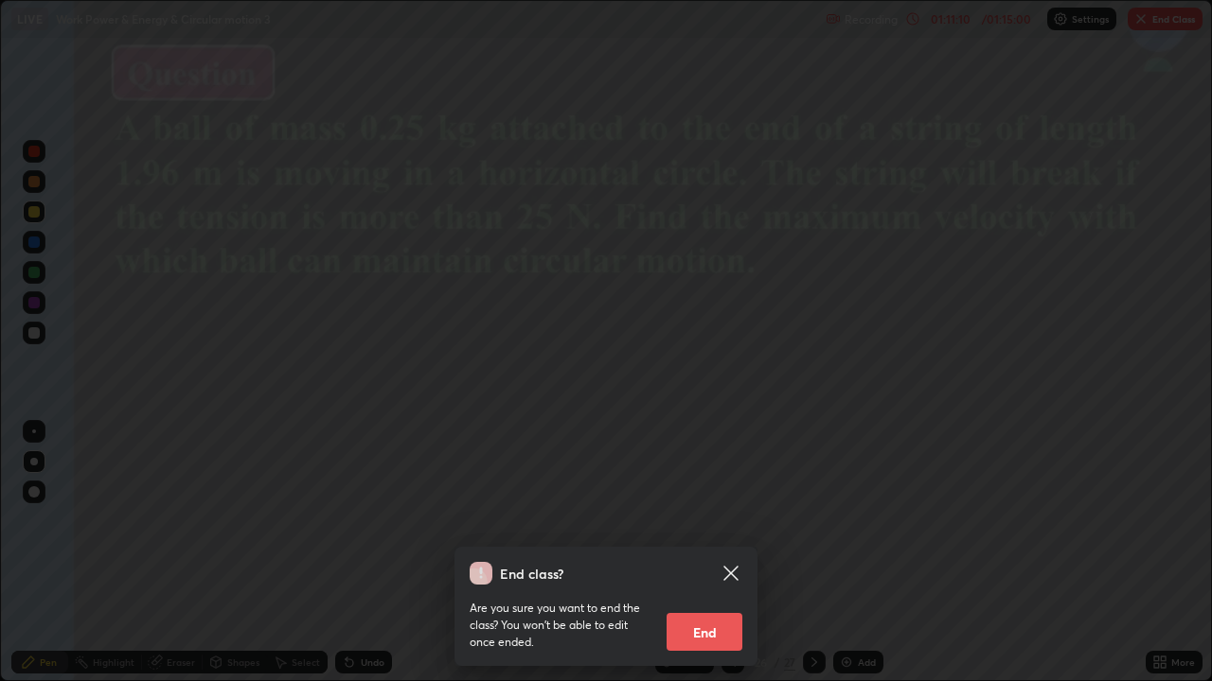
click at [695, 560] on button "End" at bounding box center [704, 632] width 76 height 38
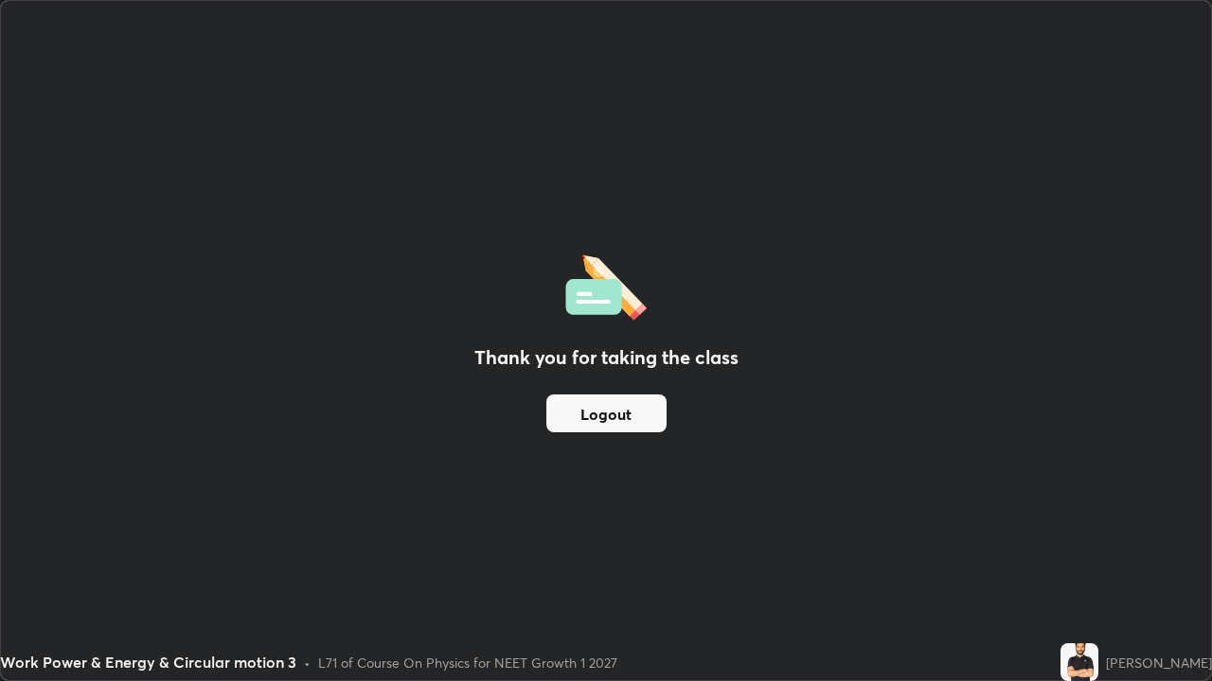
click at [276, 516] on div "Thank you for taking the class Logout" at bounding box center [606, 341] width 1210 height 680
